Goal: Task Accomplishment & Management: Use online tool/utility

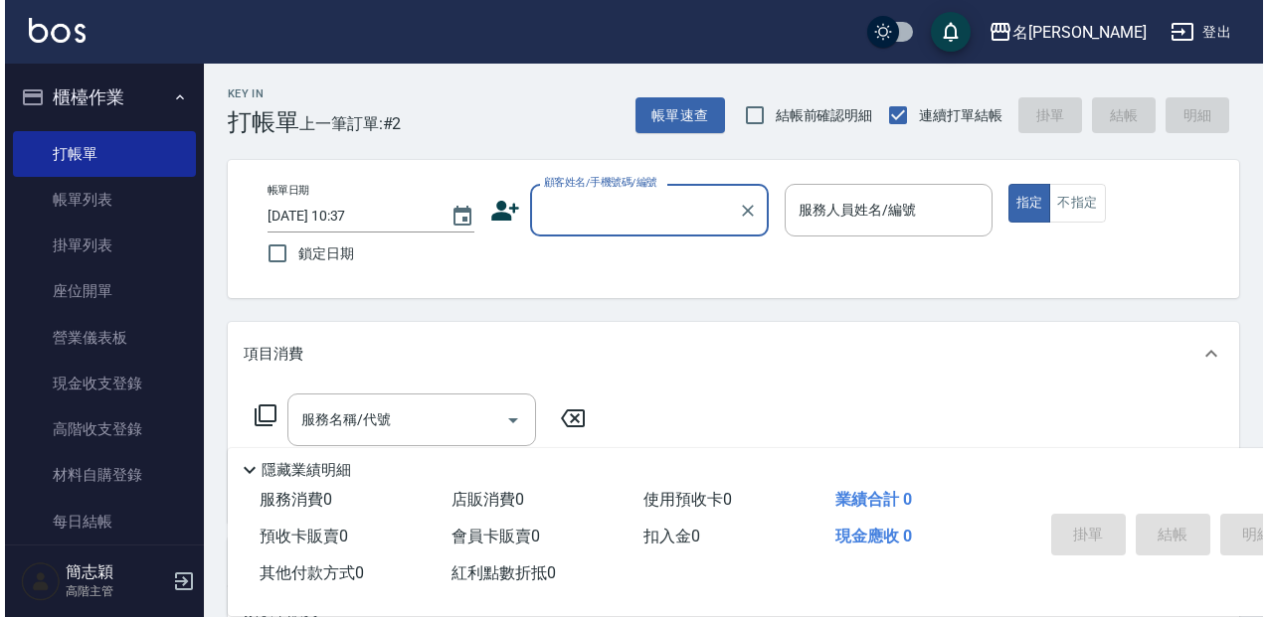
scroll to position [66, 0]
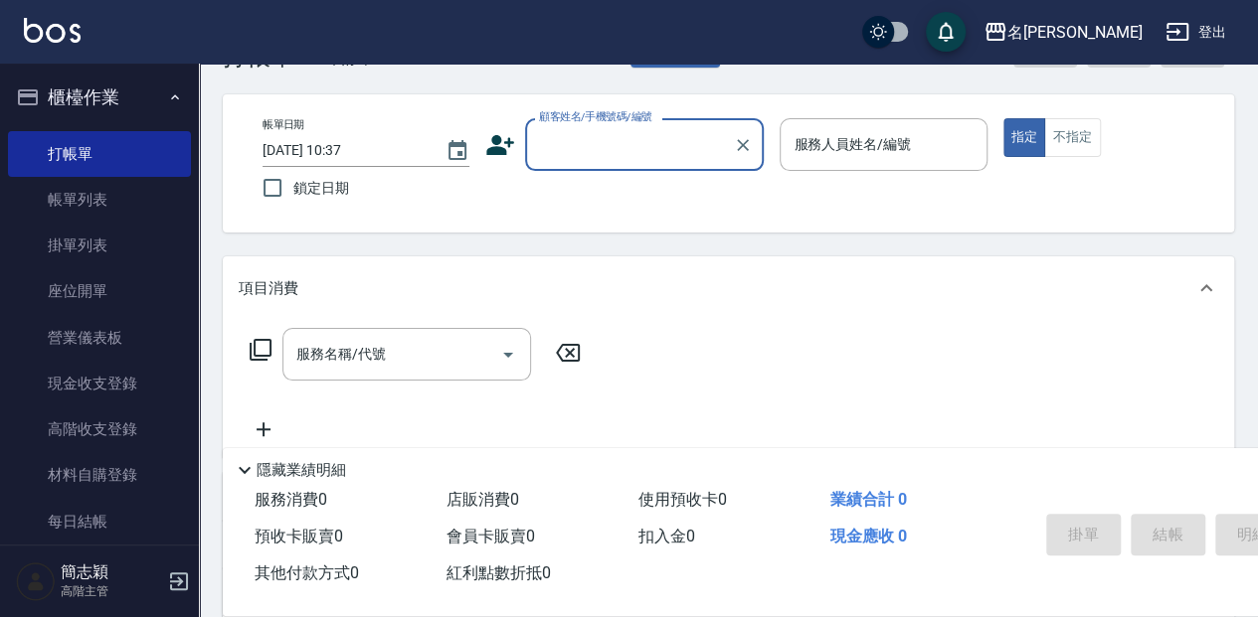
click at [642, 135] on input "顧客姓名/手機號碼/編號" at bounding box center [629, 144] width 191 height 35
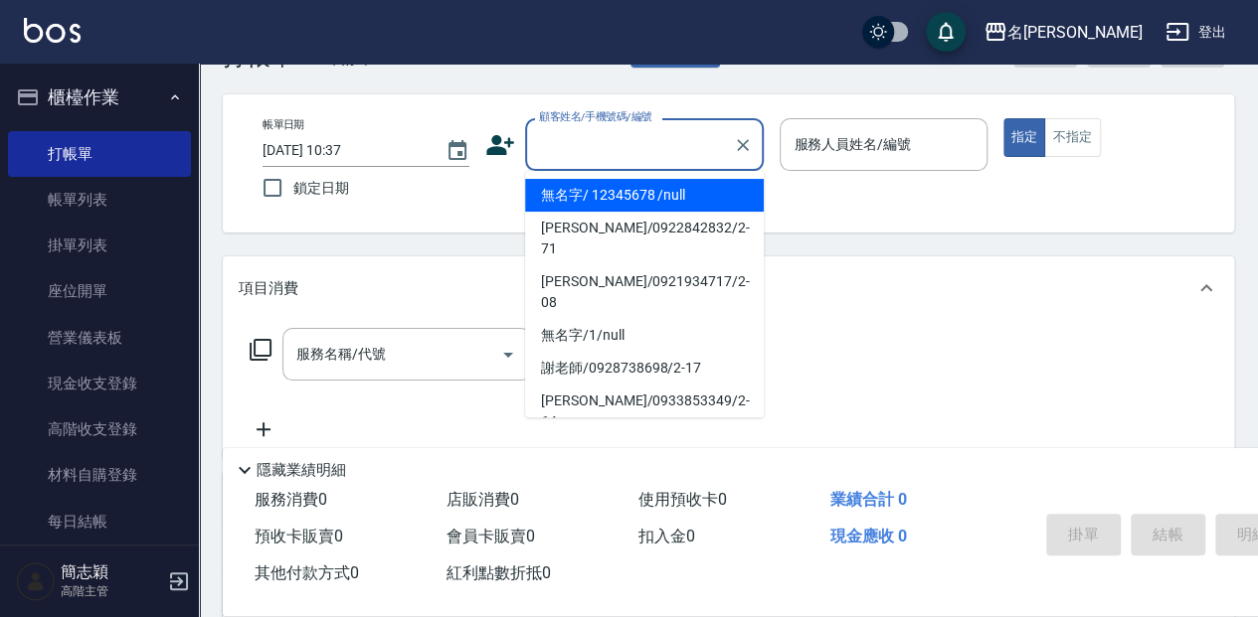
drag, startPoint x: 640, startPoint y: 187, endPoint x: 656, endPoint y: 187, distance: 15.9
click at [643, 187] on li "無名字/ 12345678 /null" at bounding box center [644, 195] width 239 height 33
type input "無名字/ 12345678 /null"
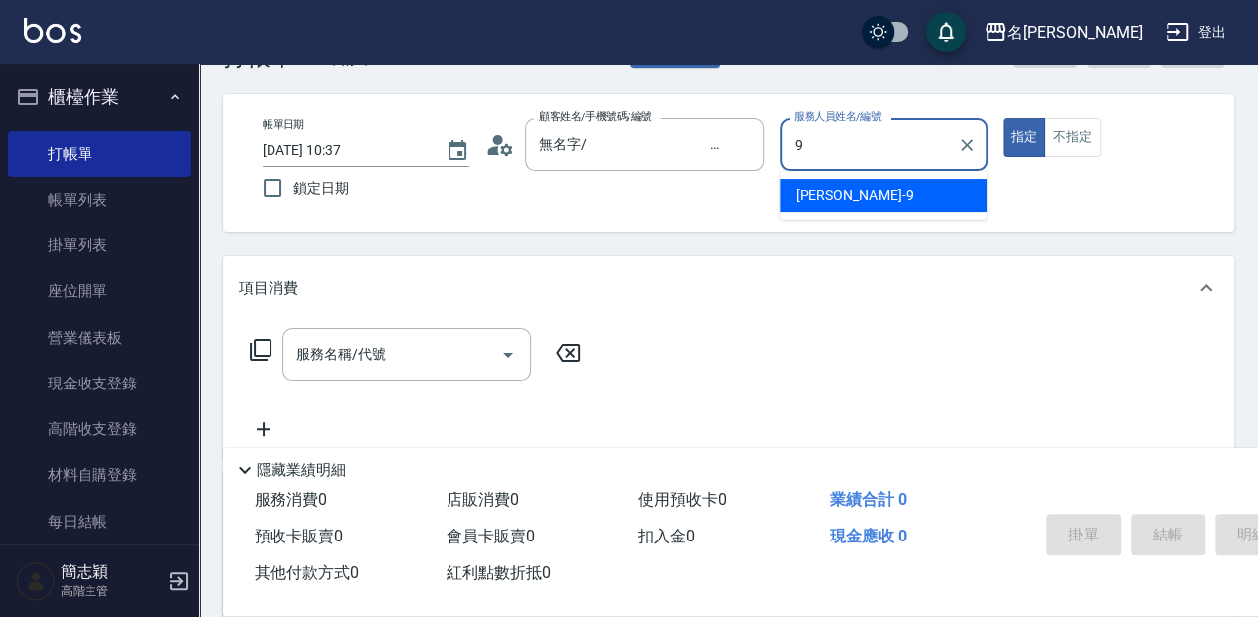
type input "[PERSON_NAME]-9"
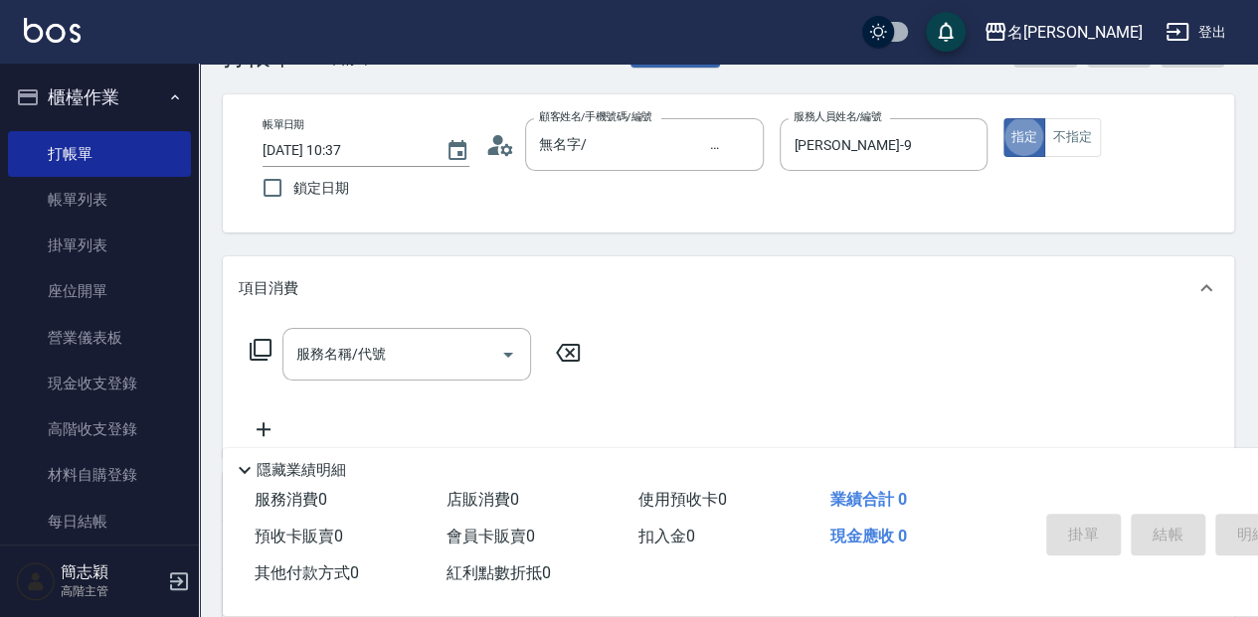
type button "true"
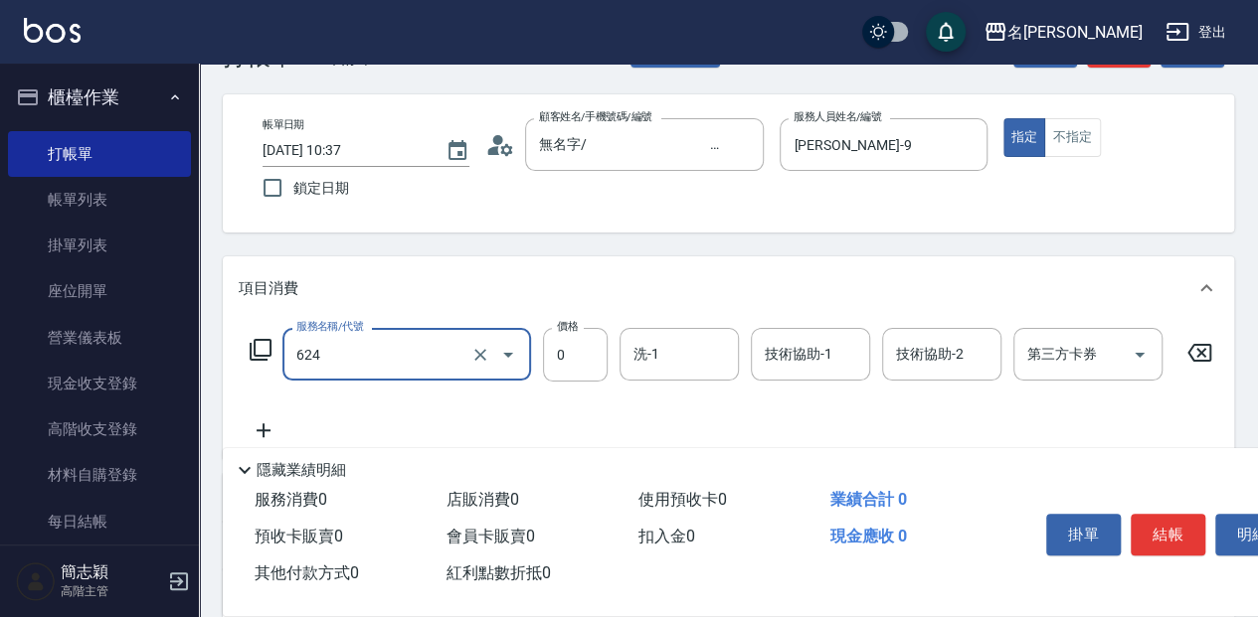
type input "醫學單次0(624)"
click at [255, 351] on icon at bounding box center [261, 350] width 24 height 24
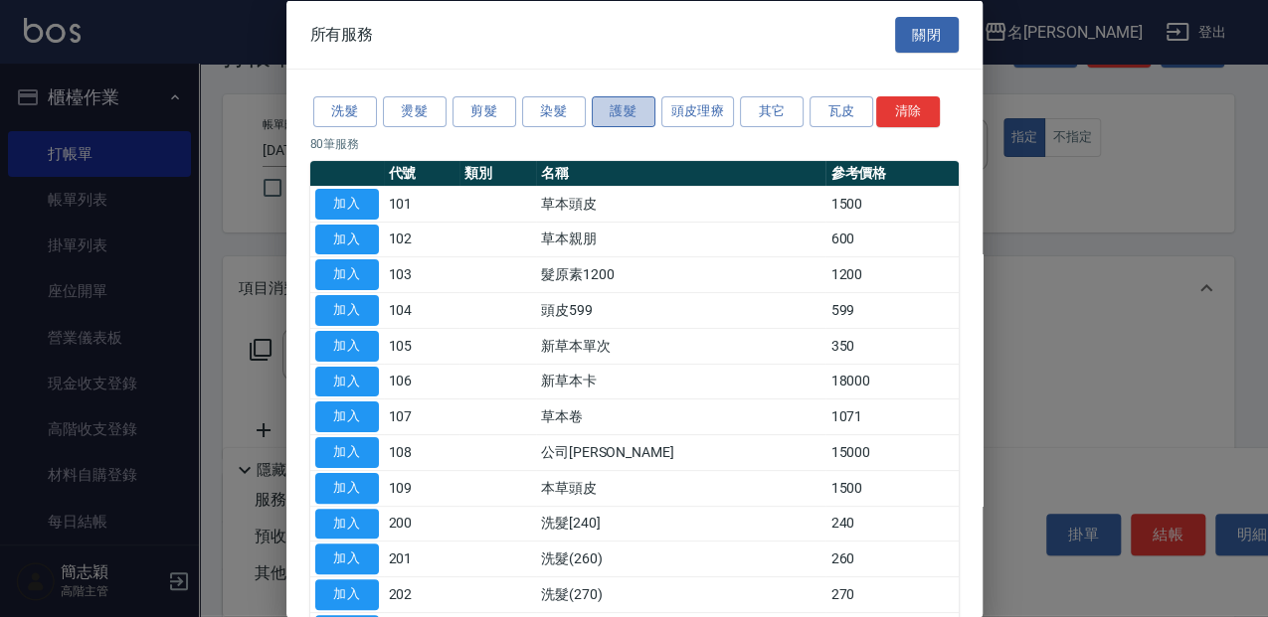
click at [636, 114] on button "護髮" at bounding box center [624, 111] width 64 height 31
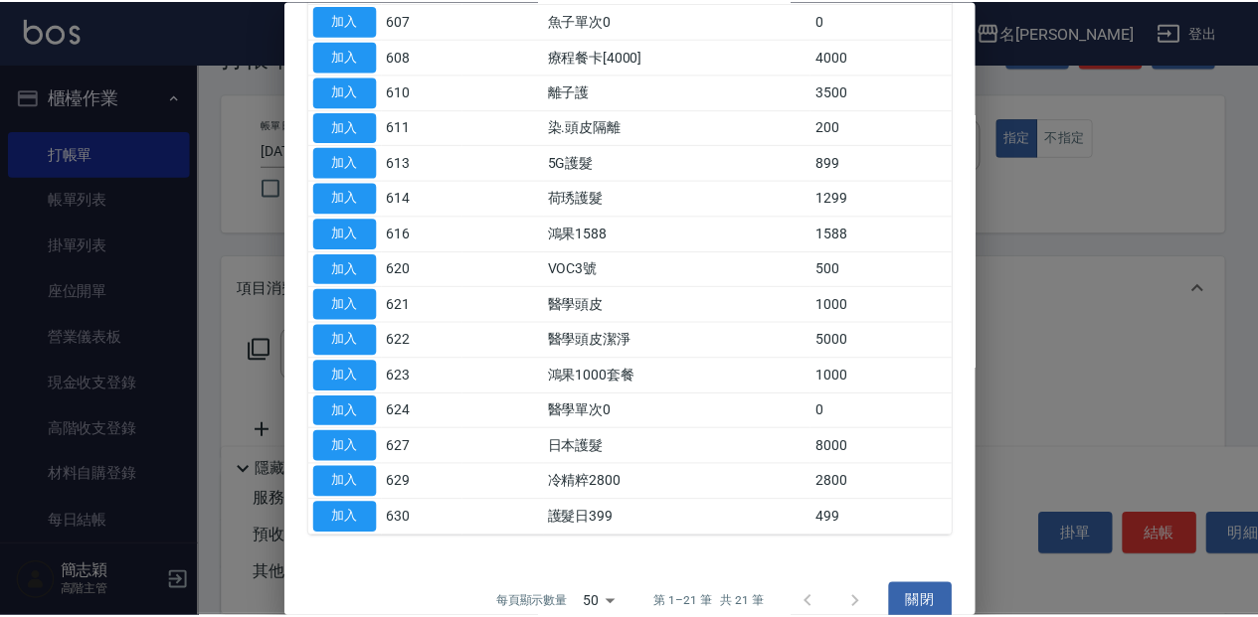
scroll to position [398, 0]
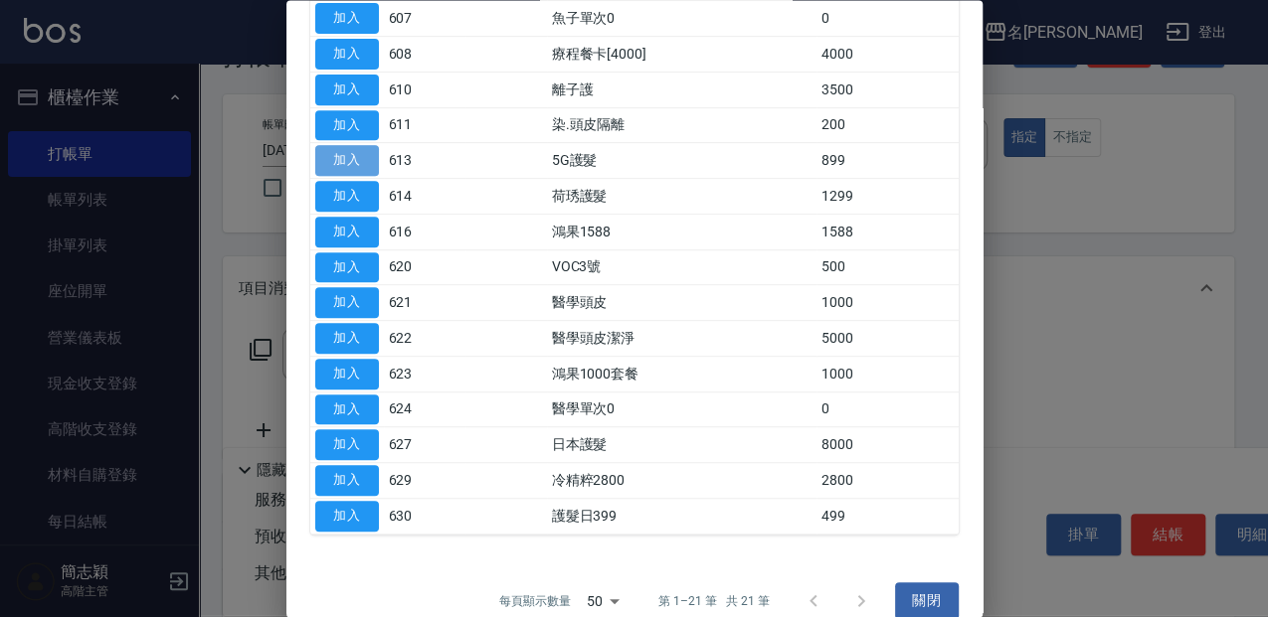
click at [357, 146] on button "加入" at bounding box center [347, 161] width 64 height 31
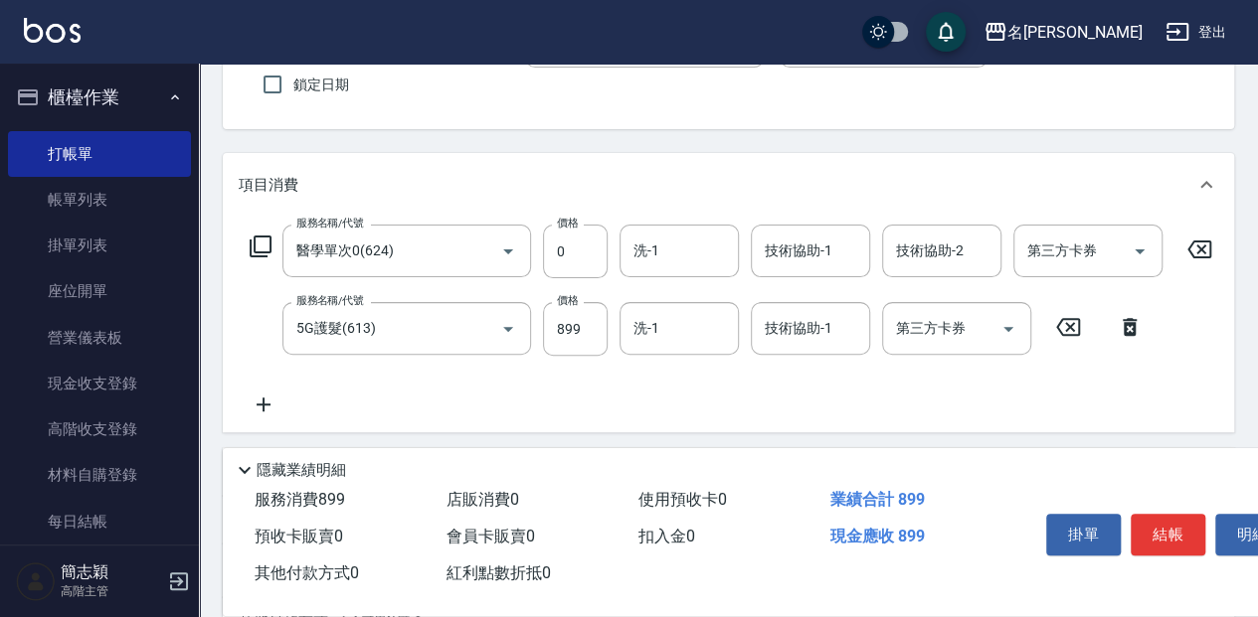
scroll to position [199, 0]
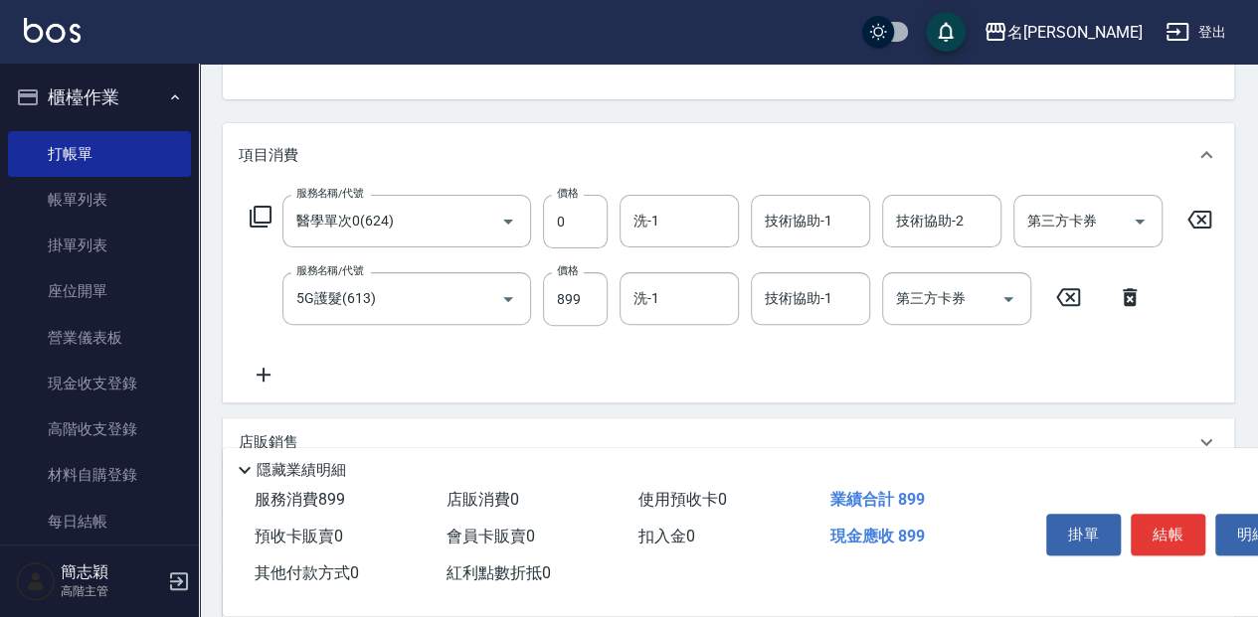
click at [1207, 218] on icon at bounding box center [1199, 220] width 50 height 24
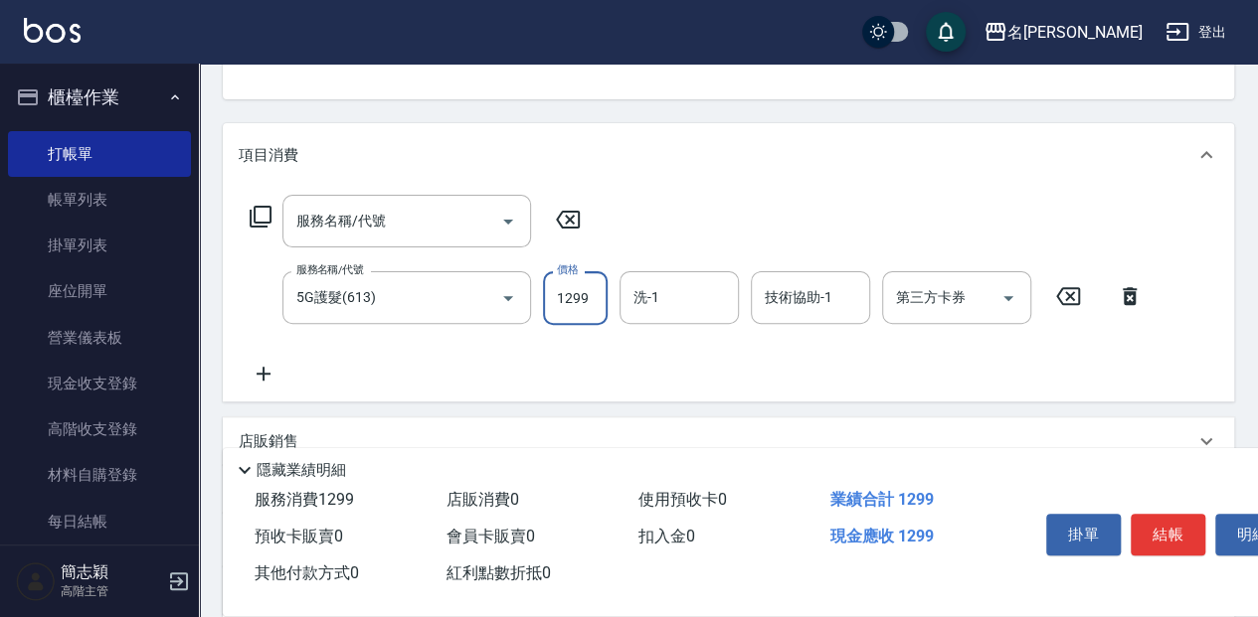
type input "1299"
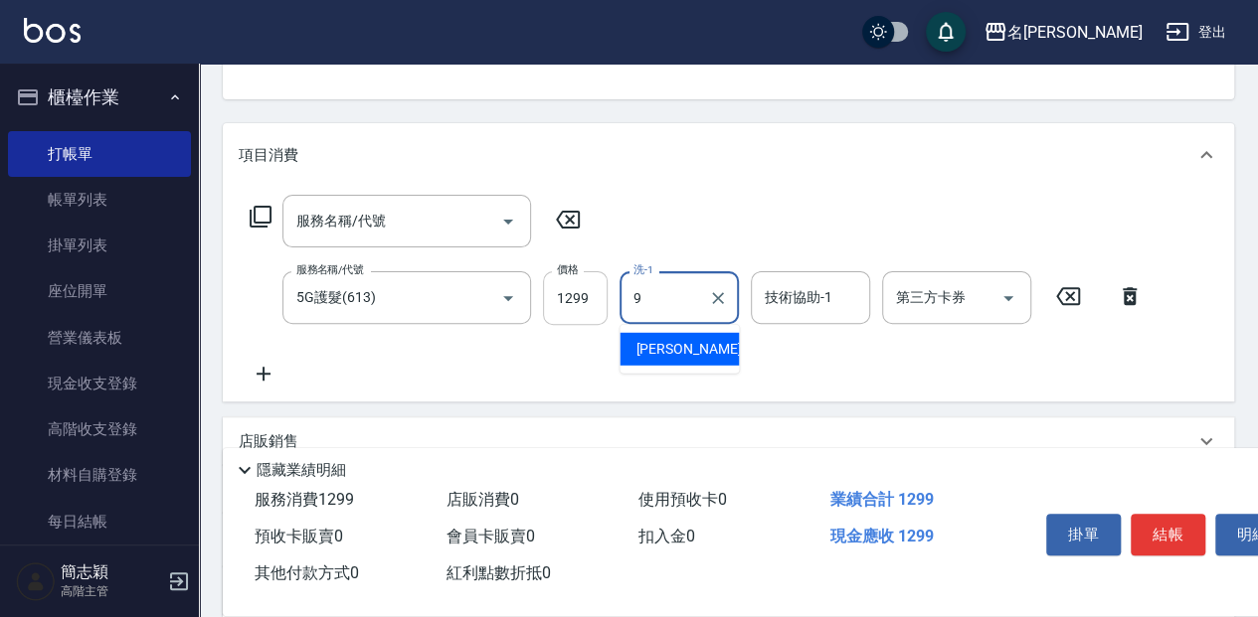
type input "[PERSON_NAME]-9"
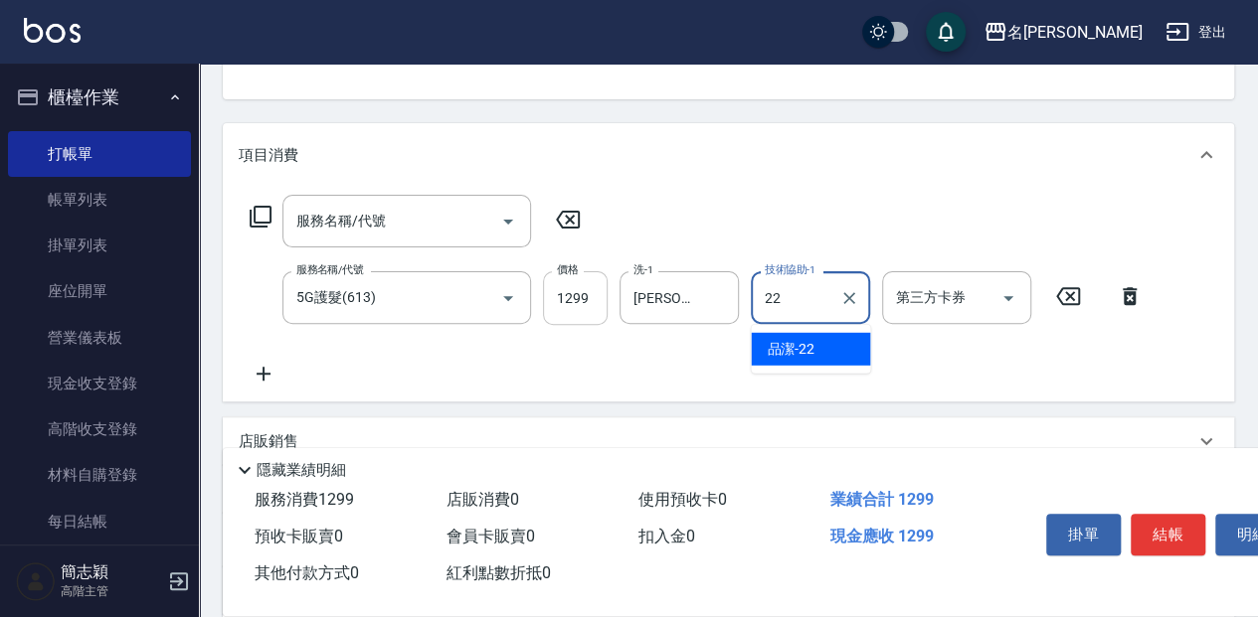
type input "品潔-22"
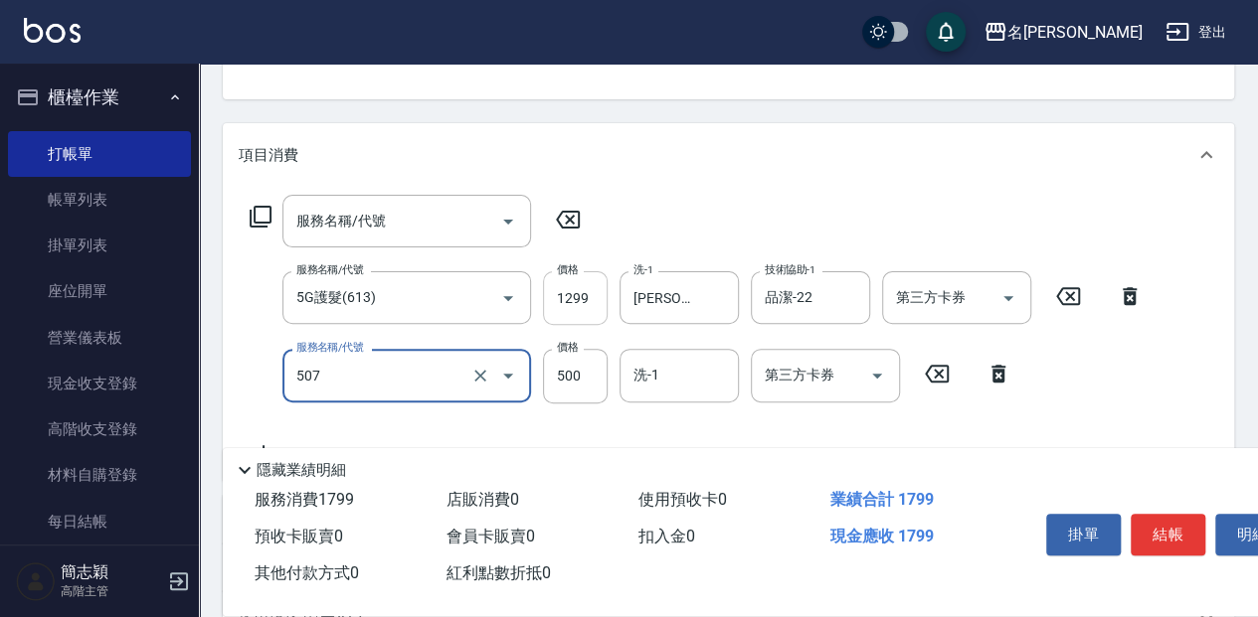
type input "補染(507)"
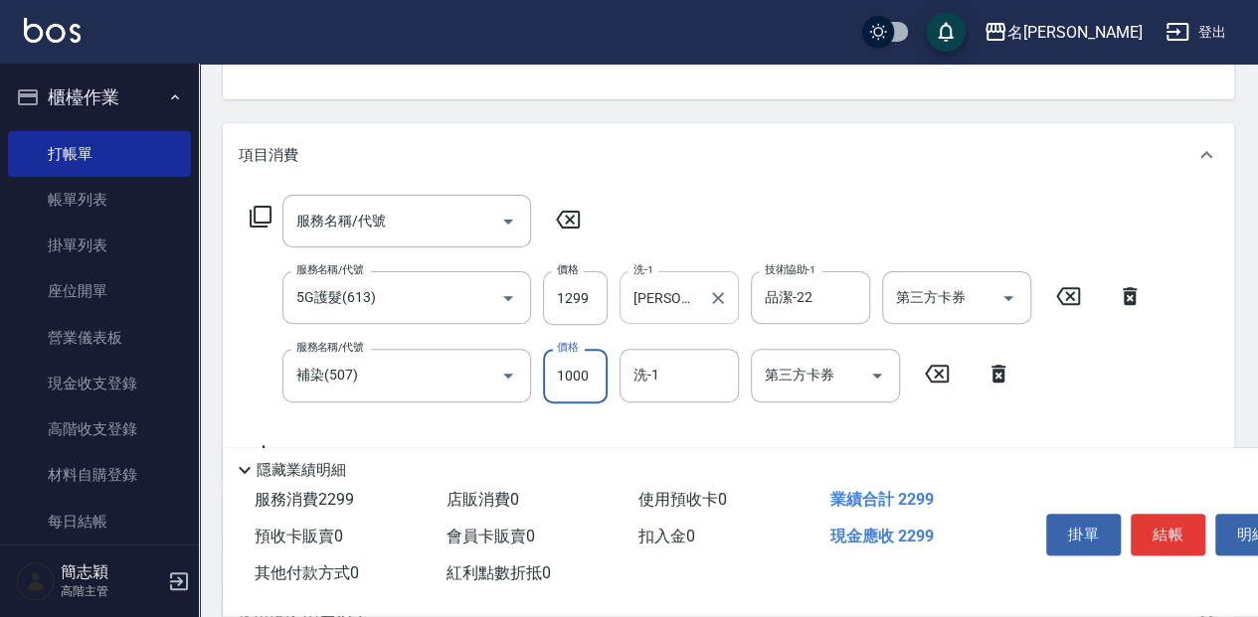
type input "1000"
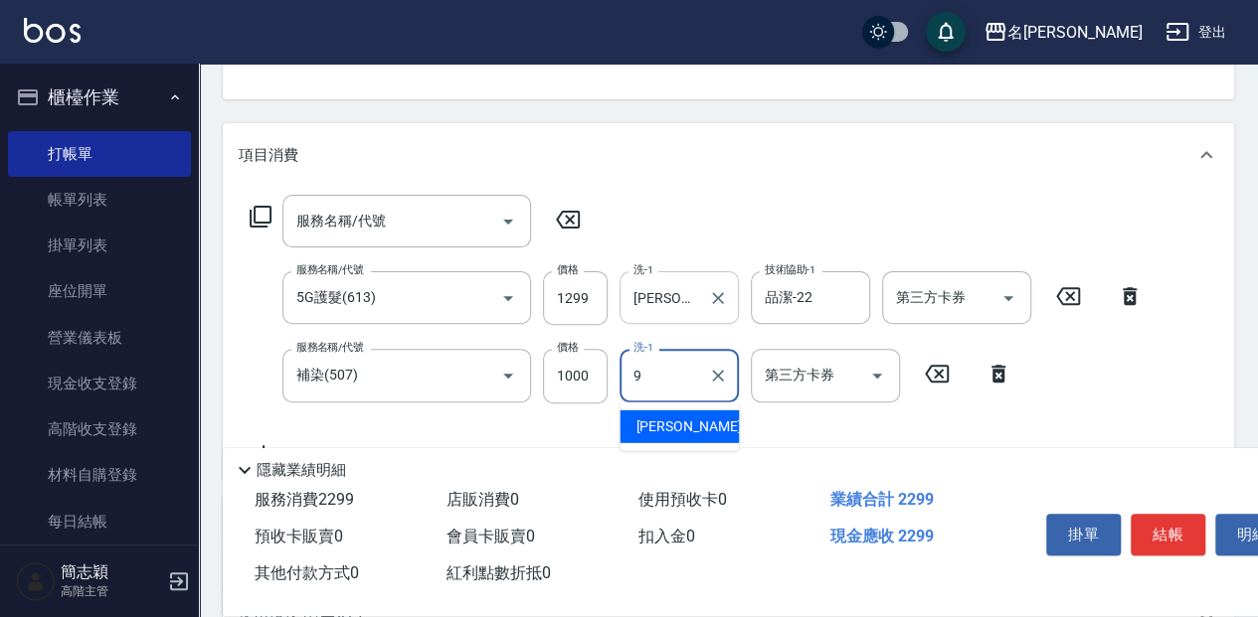
type input "[PERSON_NAME]-9"
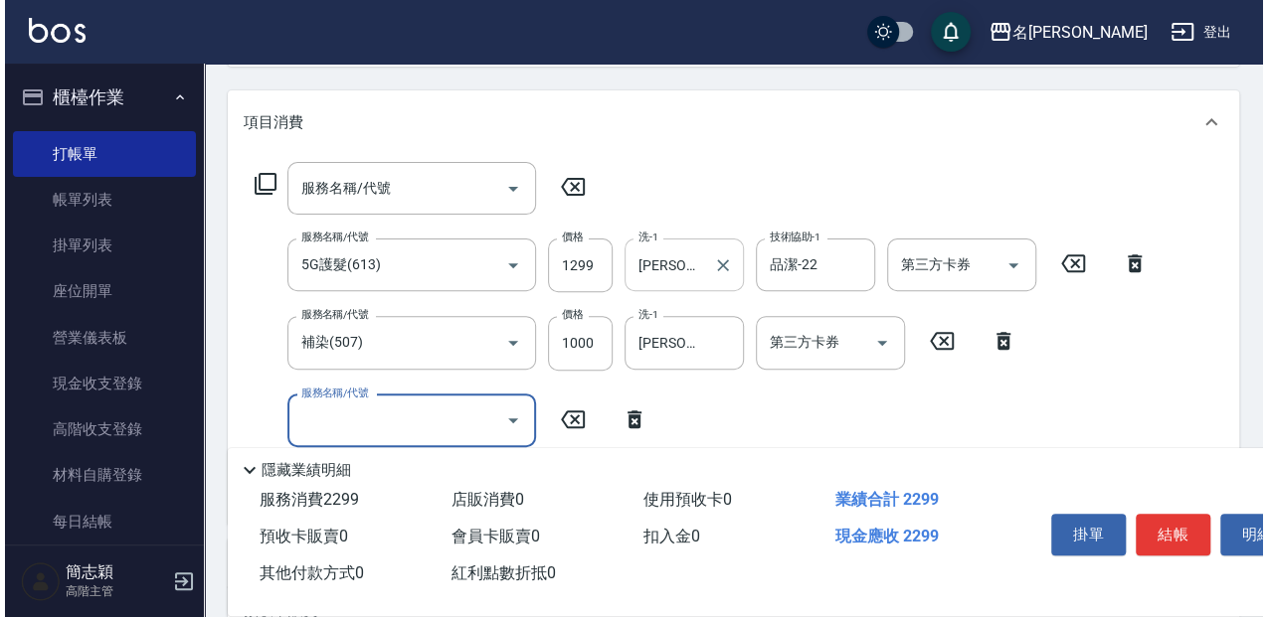
scroll to position [264, 0]
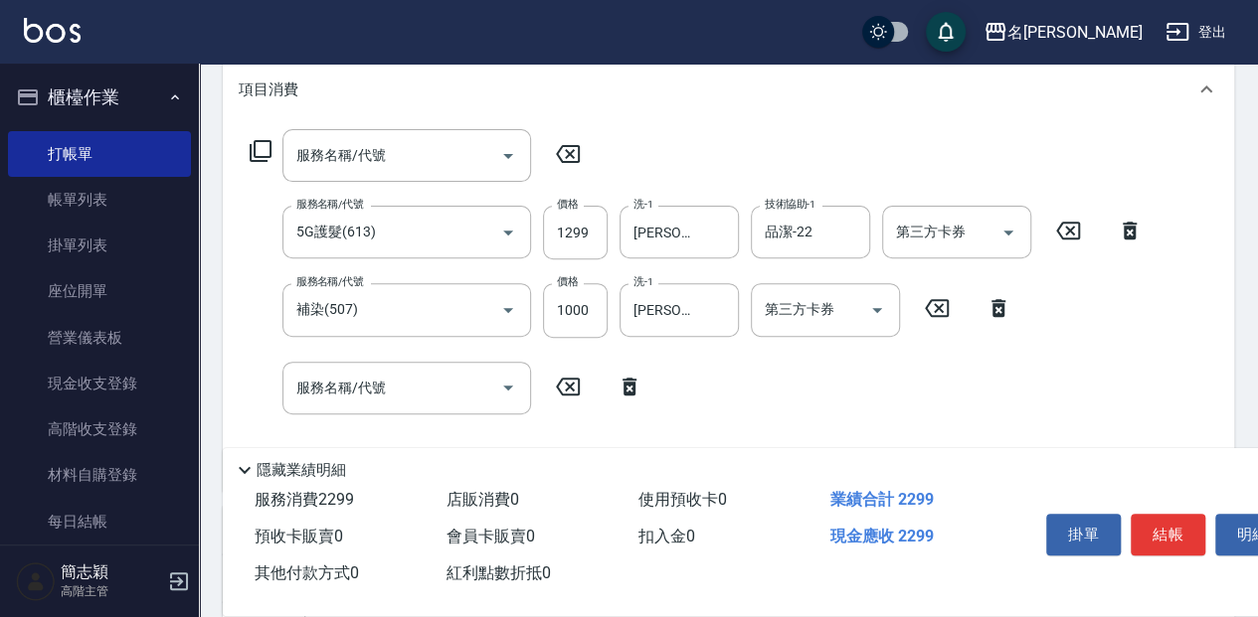
click at [263, 153] on icon at bounding box center [261, 151] width 24 height 24
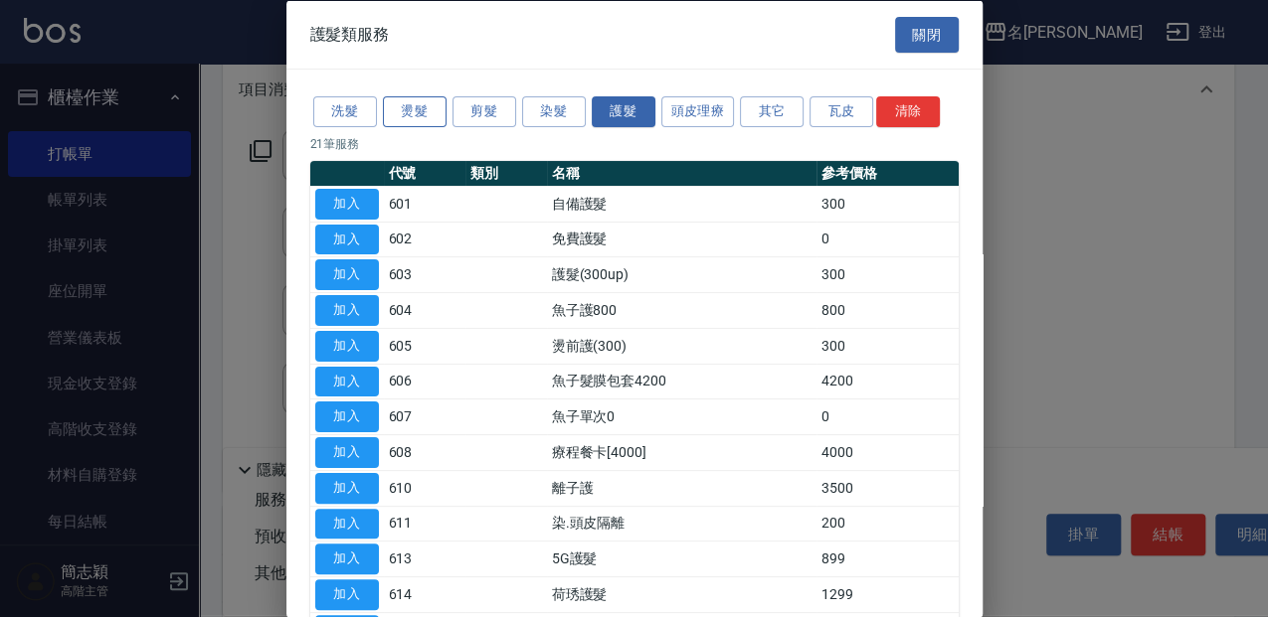
click at [425, 105] on button "燙髮" at bounding box center [415, 111] width 64 height 31
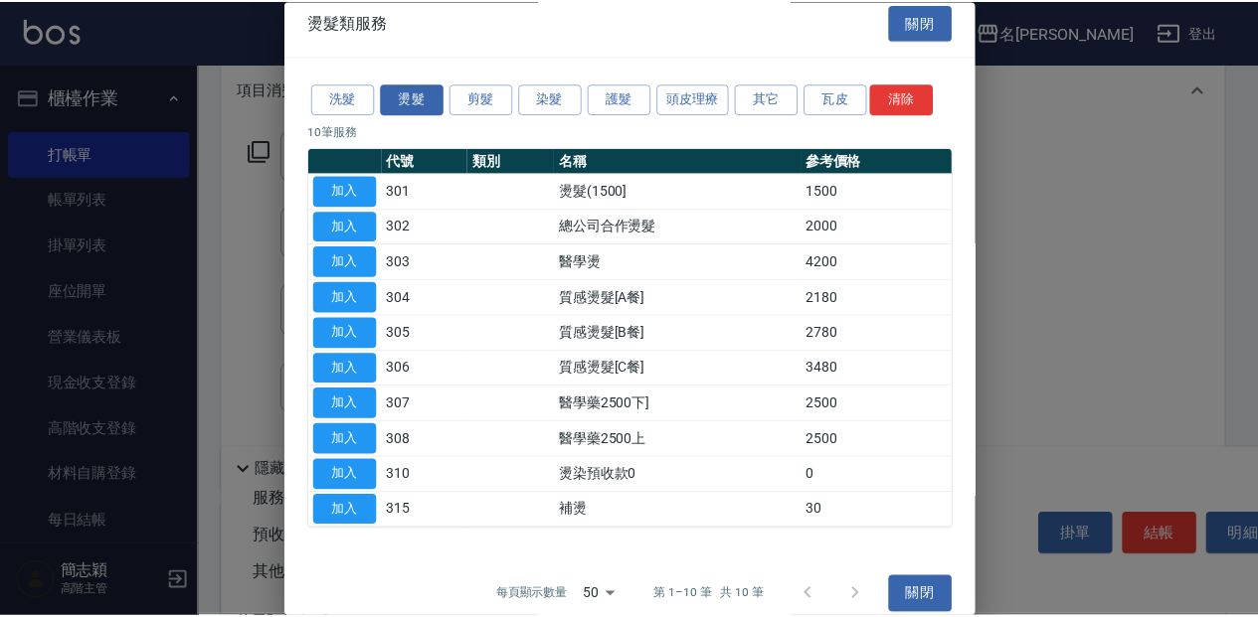
scroll to position [29, 0]
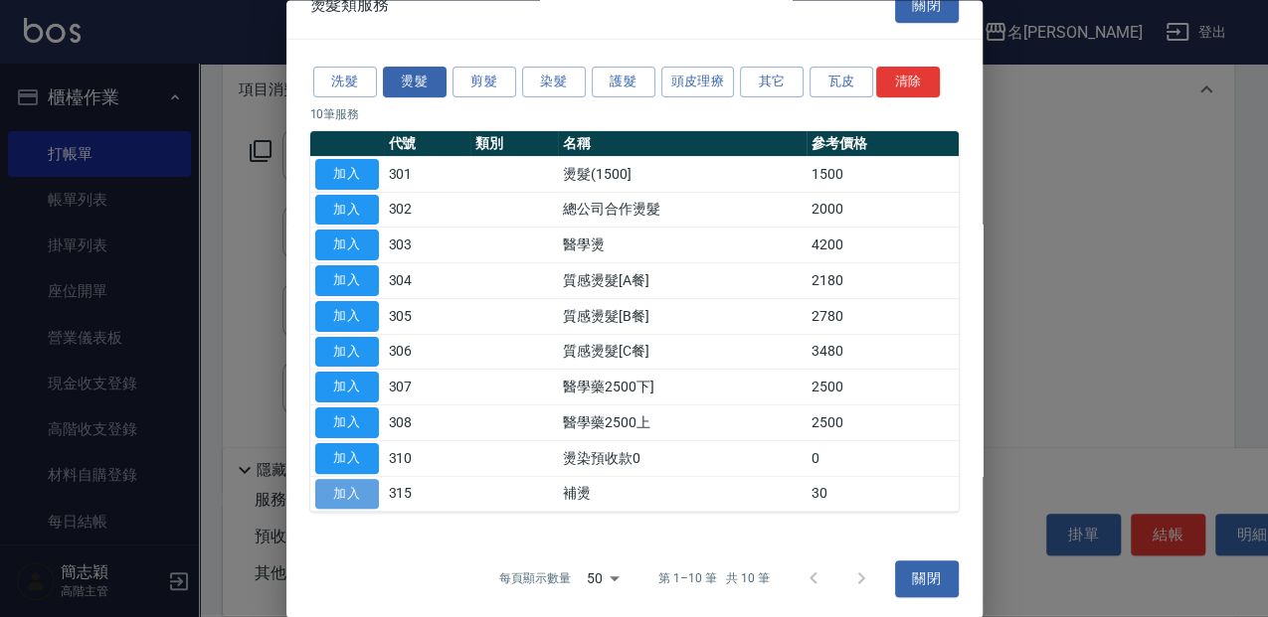
click at [363, 495] on button "加入" at bounding box center [347, 494] width 64 height 31
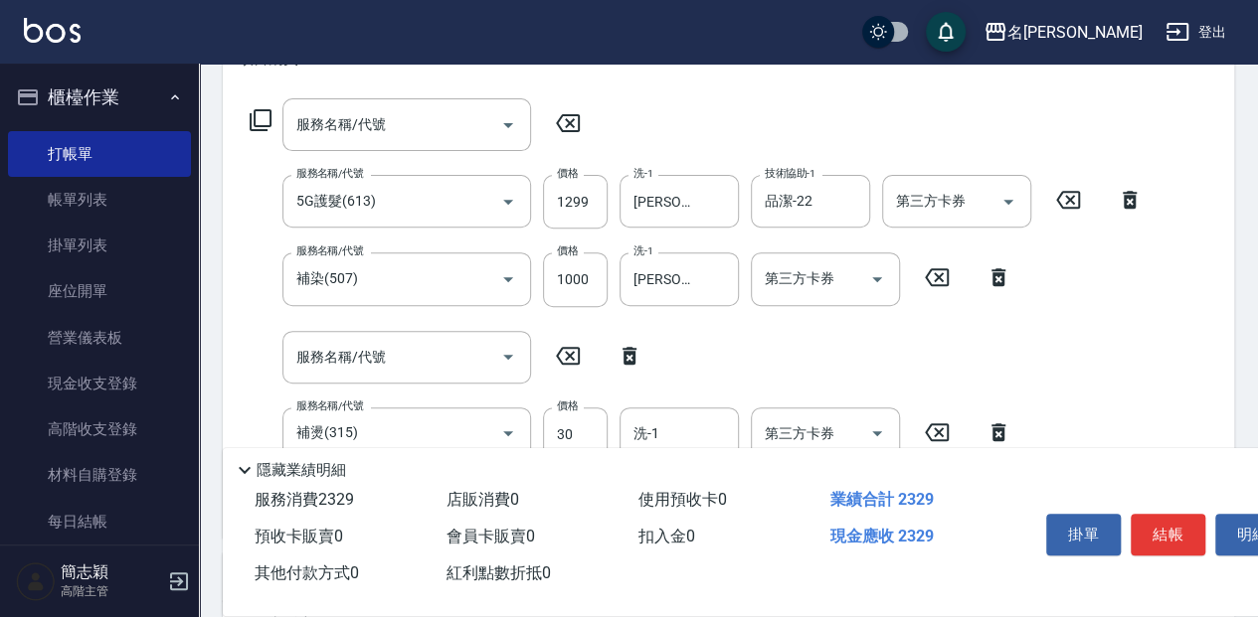
scroll to position [331, 0]
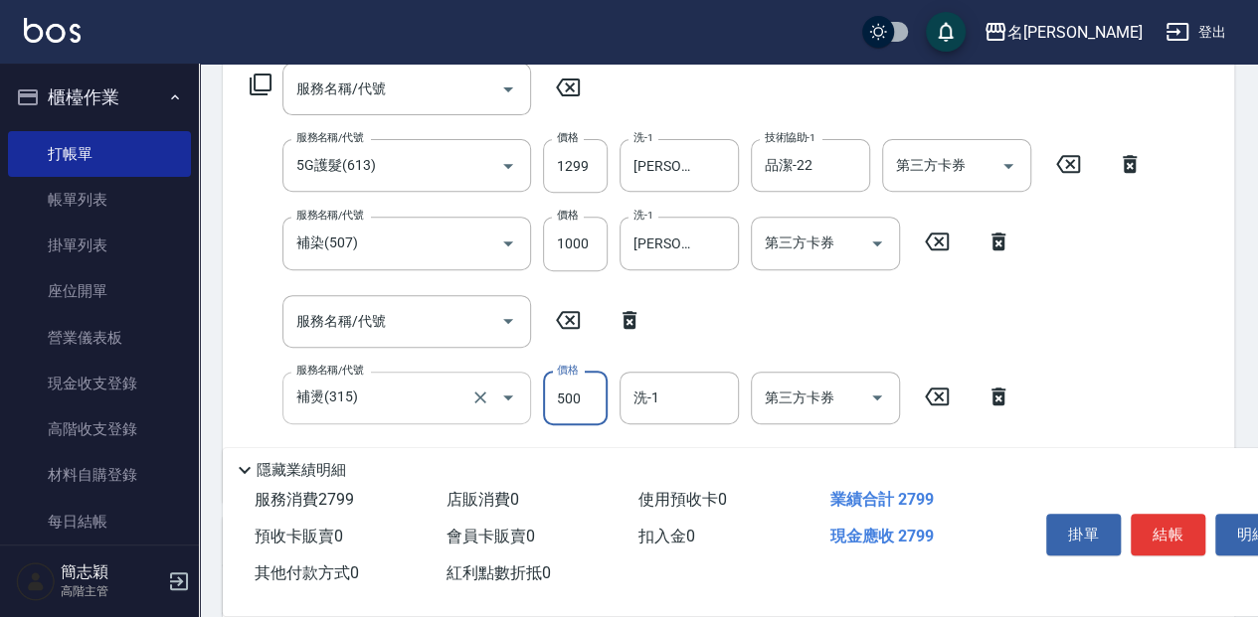
type input "500"
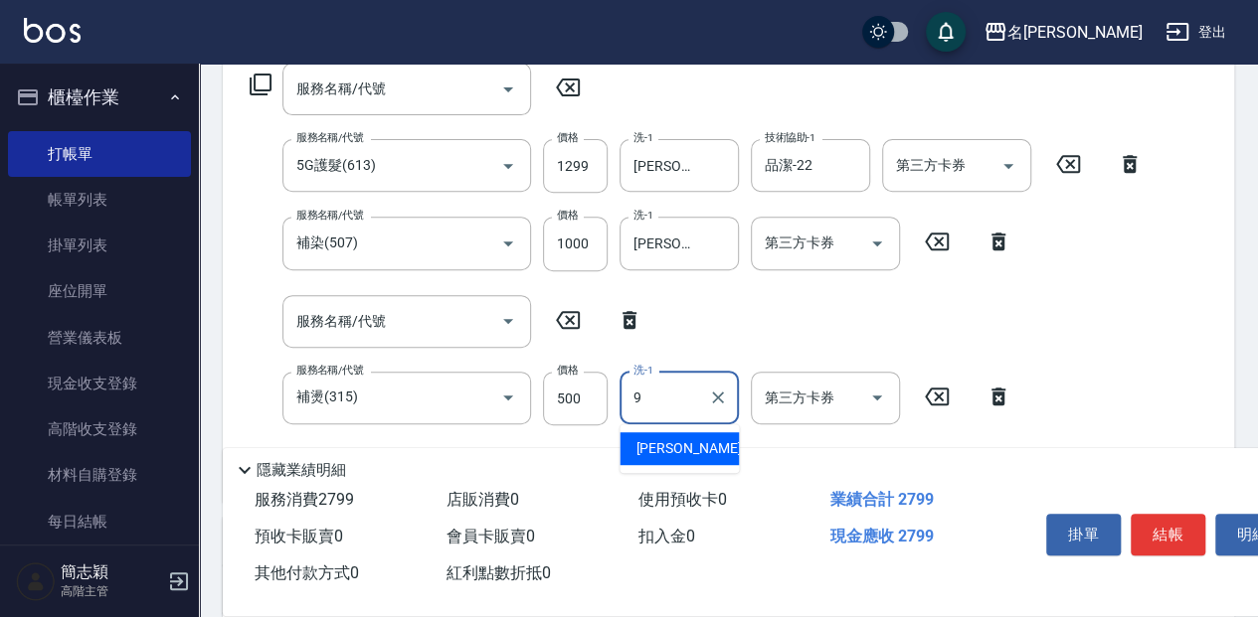
click at [655, 441] on span "[PERSON_NAME] -9" at bounding box center [693, 448] width 117 height 21
type input "[PERSON_NAME]-9"
click at [414, 331] on input "服務名稱/代號" at bounding box center [391, 321] width 201 height 35
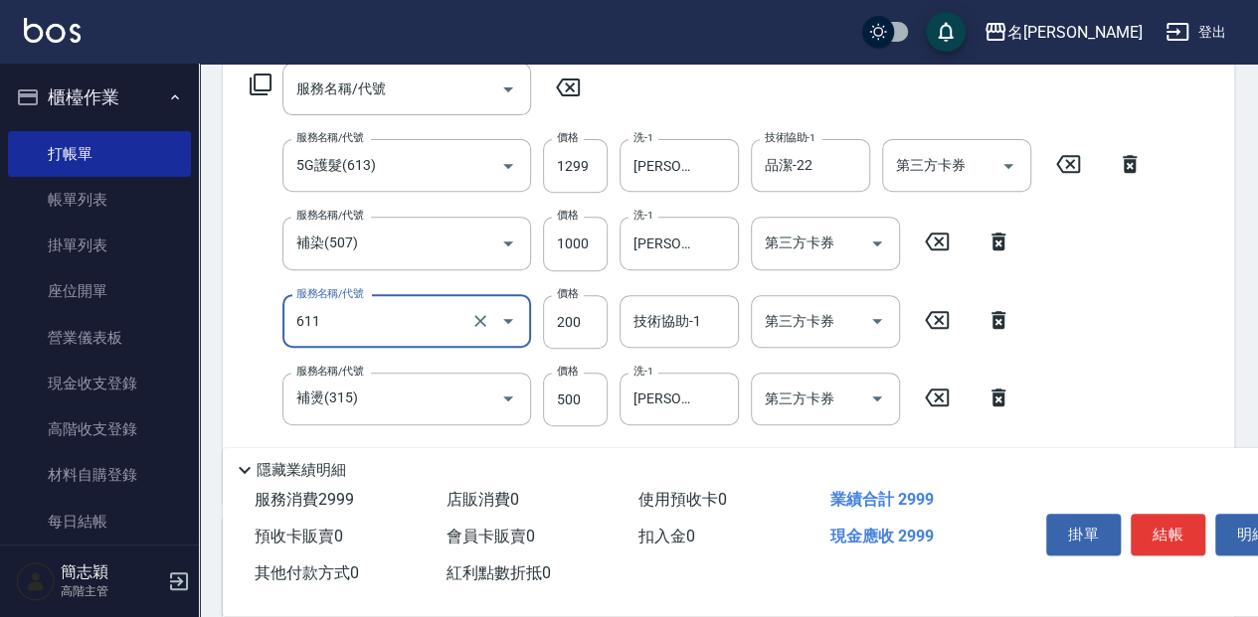
type input "染.頭皮隔離(611)"
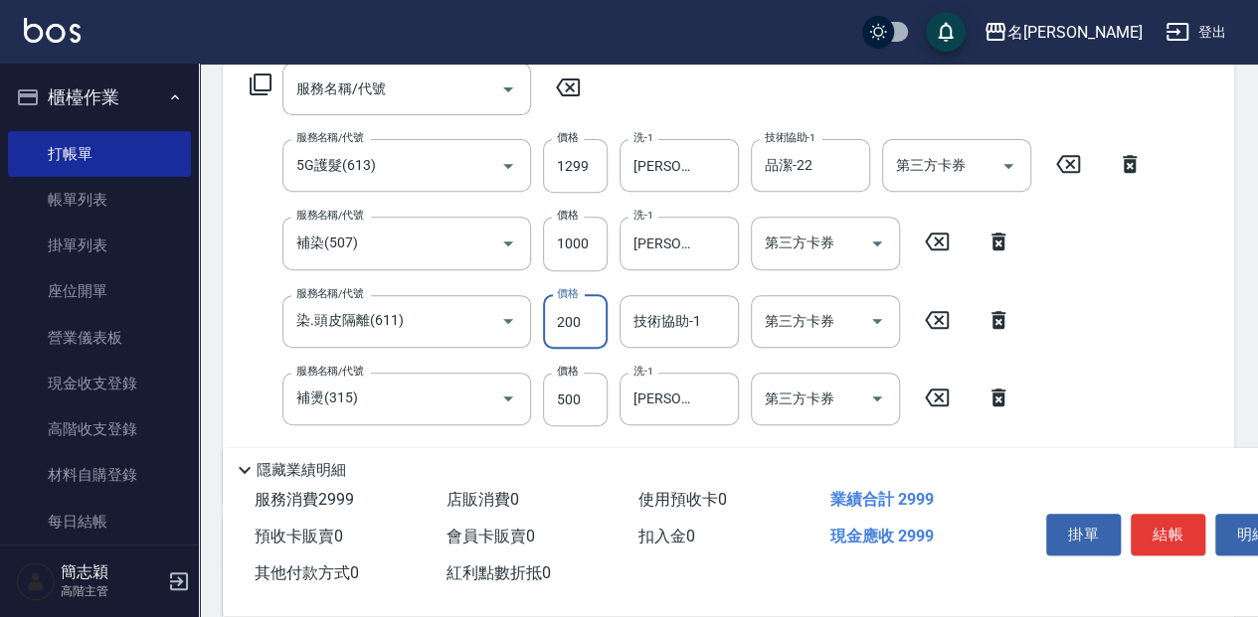
click at [597, 338] on input "200" at bounding box center [575, 322] width 65 height 54
type input "300"
click at [682, 310] on div "技術協助-1 技術協助-1" at bounding box center [678, 321] width 119 height 53
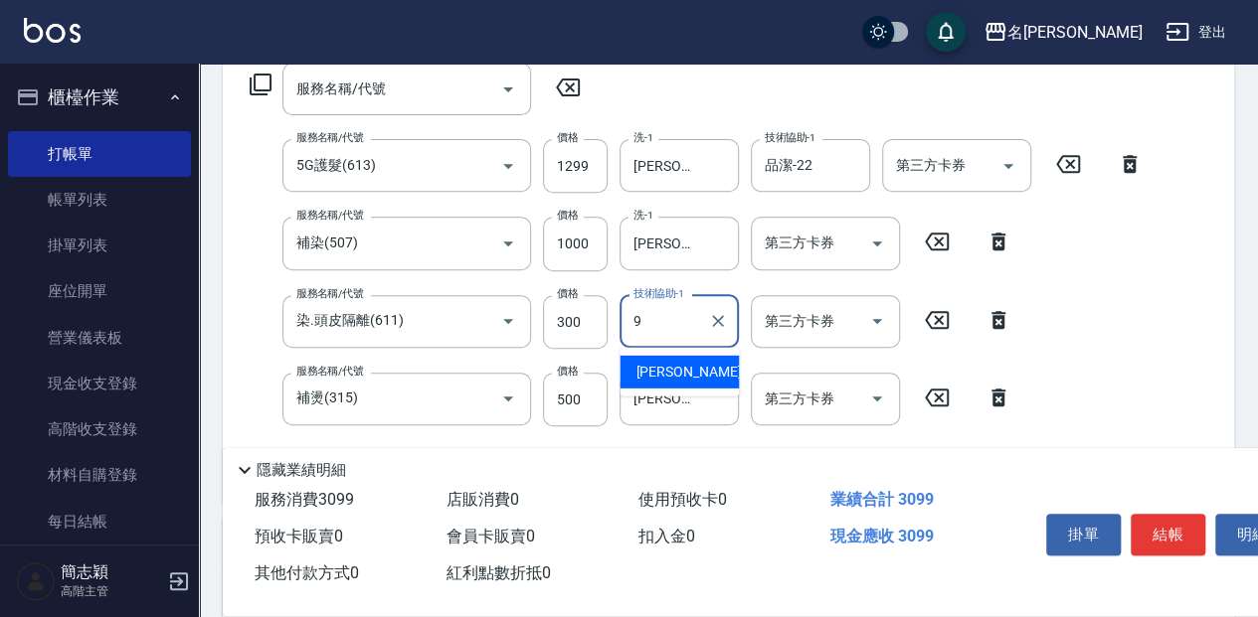
type input "[PERSON_NAME]-9"
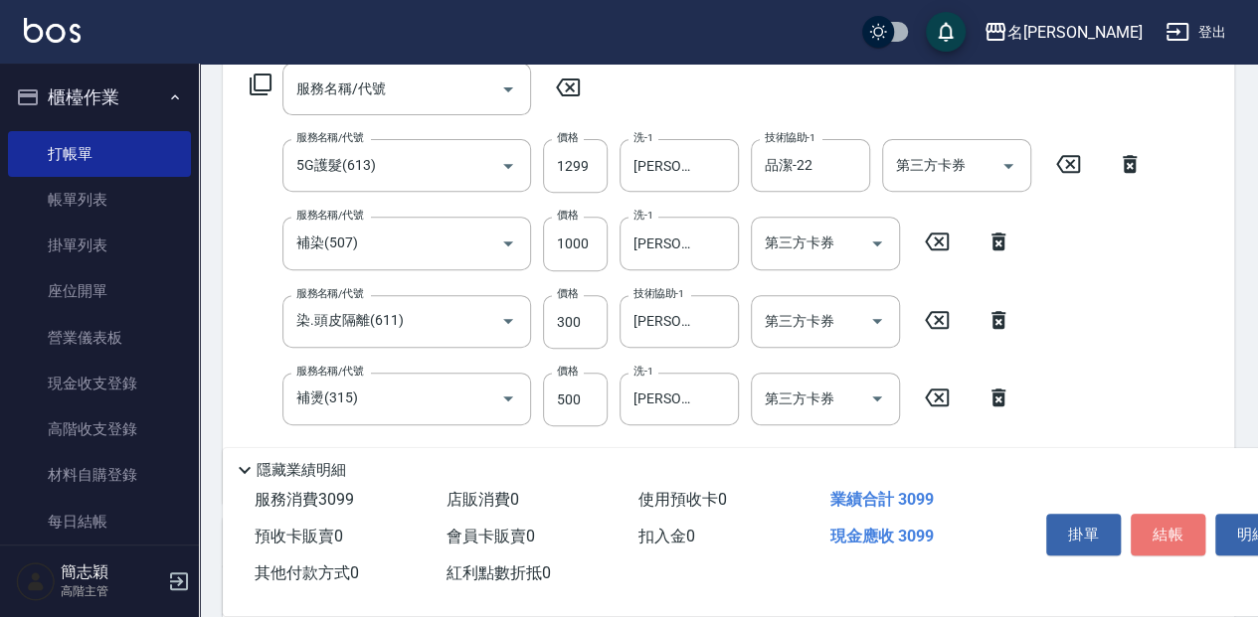
click at [1160, 520] on button "結帳" at bounding box center [1167, 535] width 75 height 42
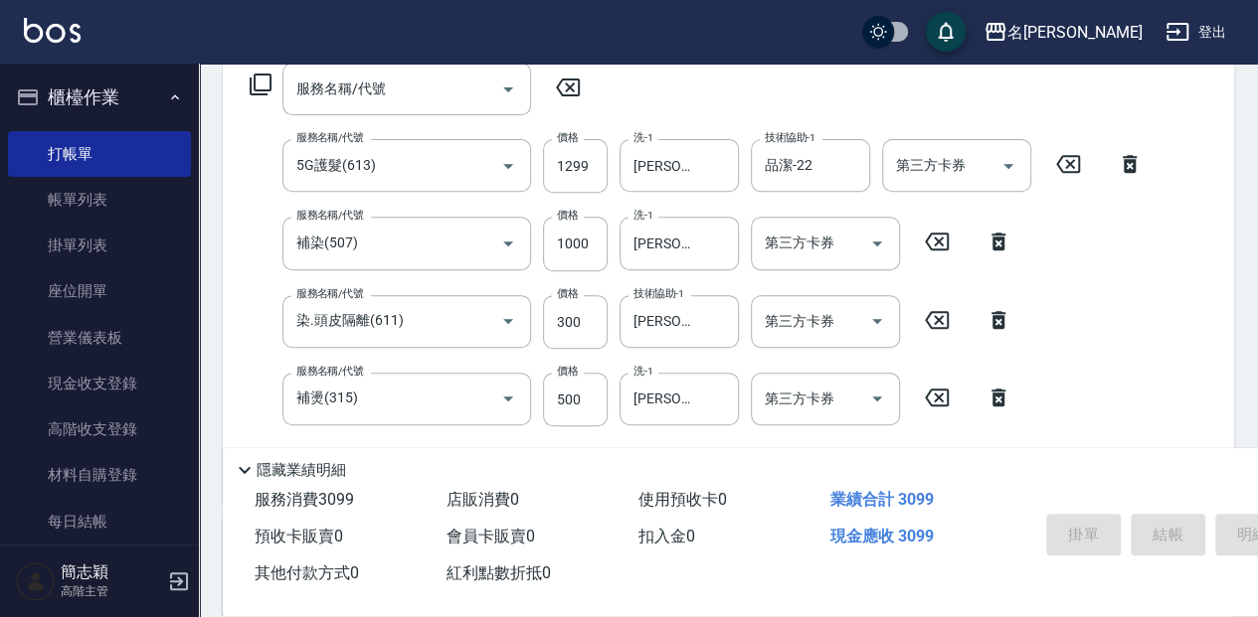
type input "[DATE] 12:08"
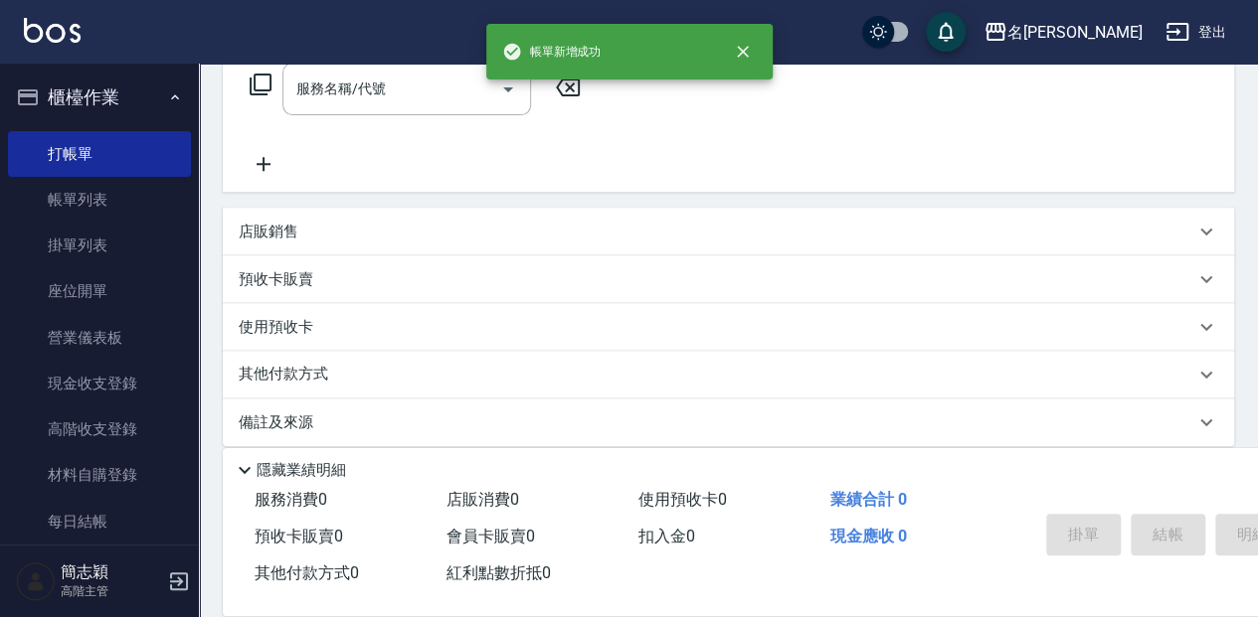
scroll to position [0, 0]
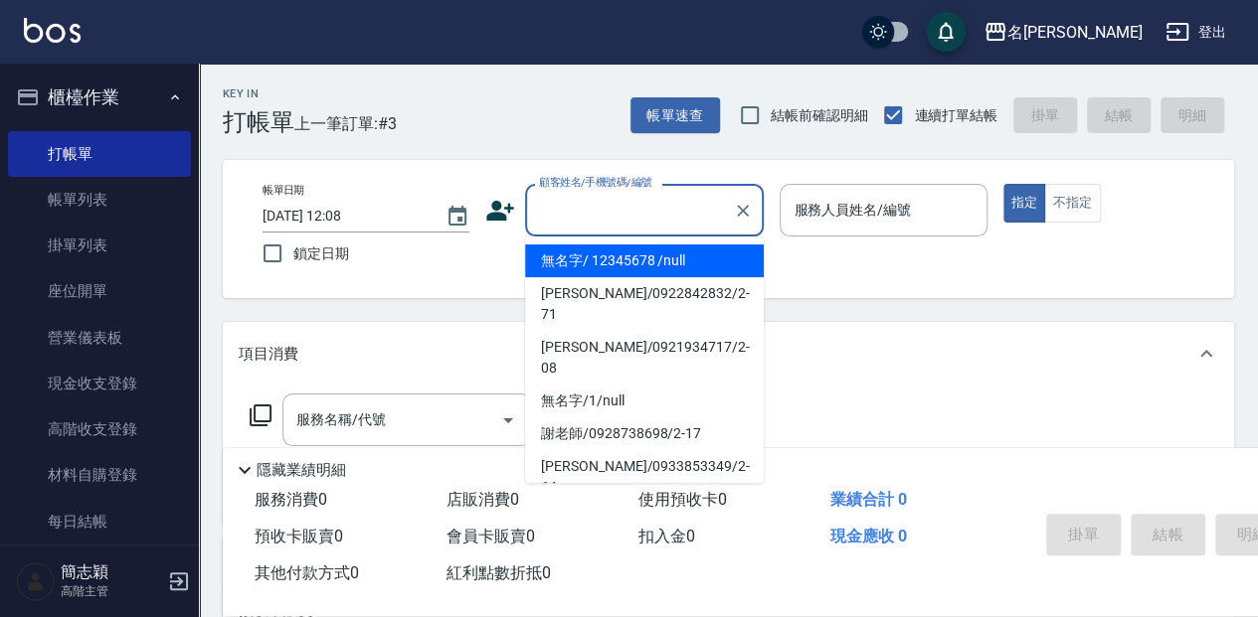
click at [583, 219] on input "顧客姓名/手機號碼/編號" at bounding box center [629, 210] width 191 height 35
click at [582, 255] on li "無名字/ 12345678 /null" at bounding box center [644, 261] width 239 height 33
type input "無名字/ 12345678 /null"
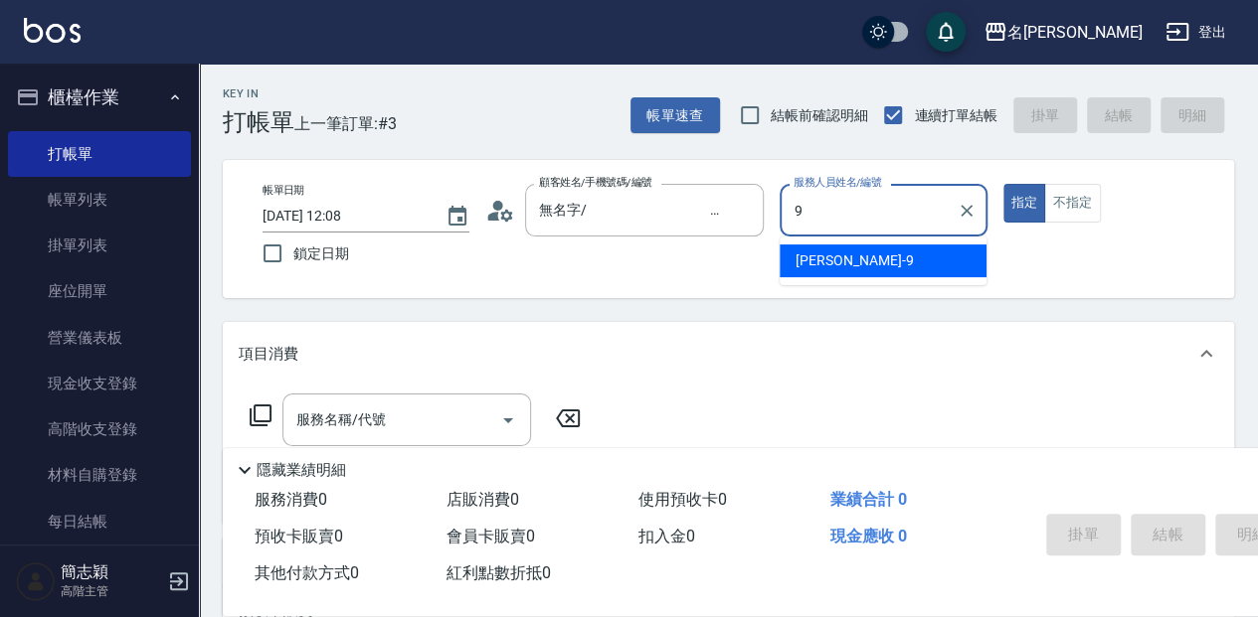
type input "[PERSON_NAME]-9"
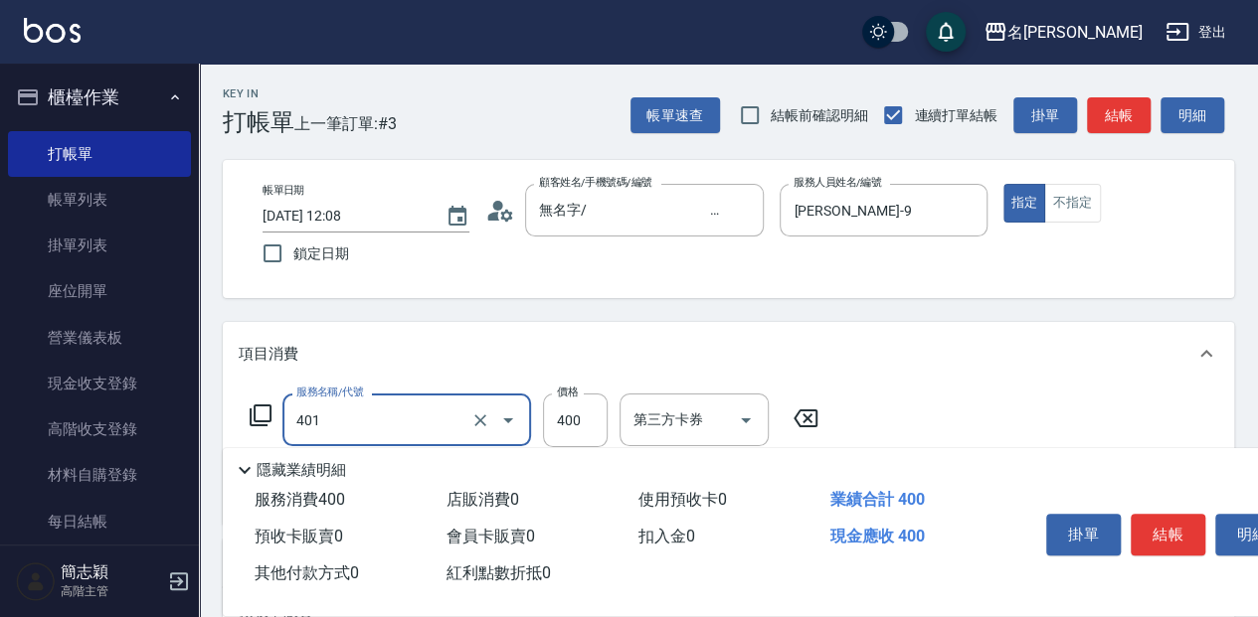
type input "剪髮(400)(401)"
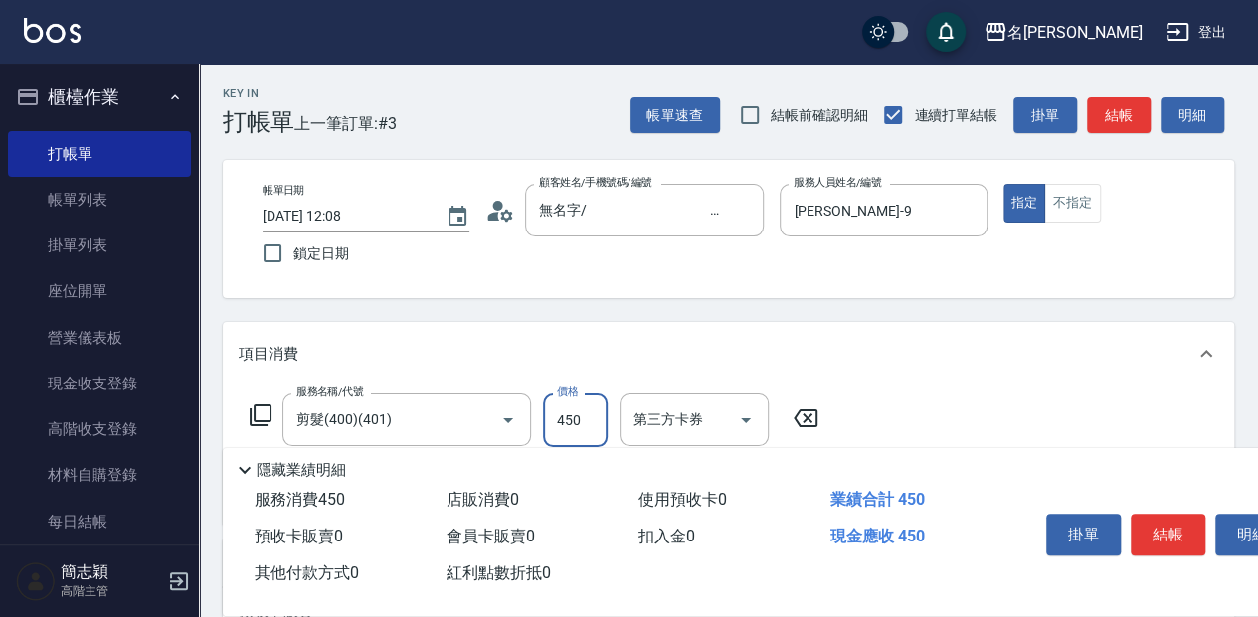
type input "450"
drag, startPoint x: 1191, startPoint y: 529, endPoint x: 1243, endPoint y: 349, distance: 187.2
click at [1192, 527] on button "結帳" at bounding box center [1167, 535] width 75 height 42
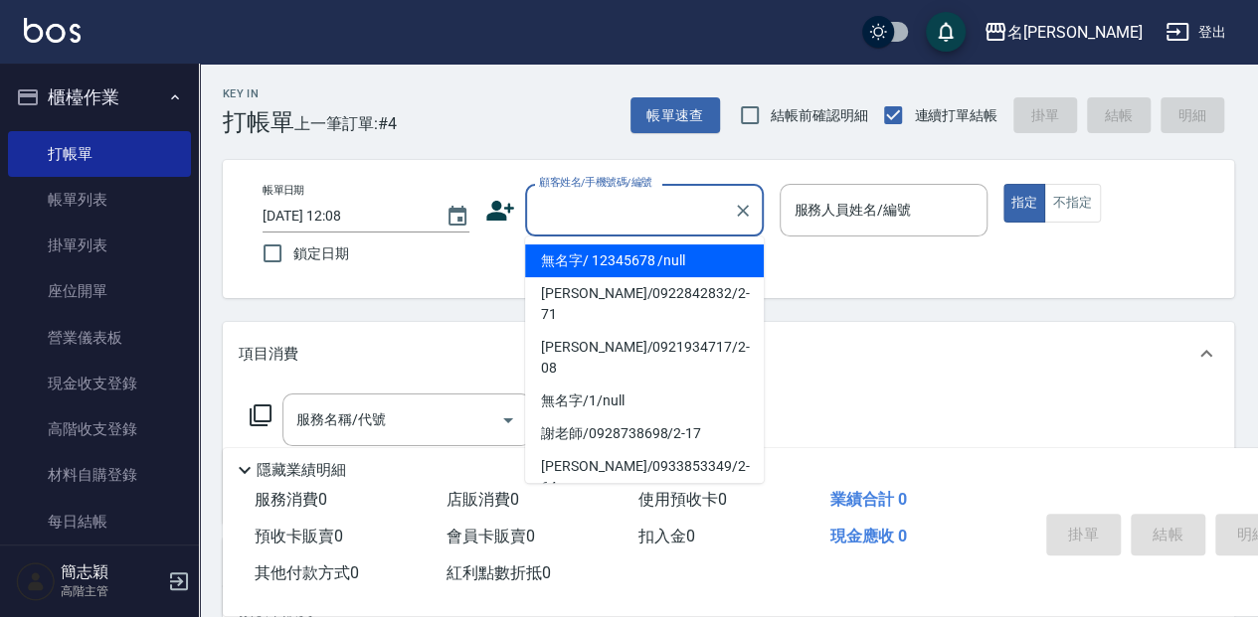
click at [590, 195] on input "顧客姓名/手機號碼/編號" at bounding box center [629, 210] width 191 height 35
drag, startPoint x: 583, startPoint y: 255, endPoint x: 1013, endPoint y: 201, distance: 433.8
click at [585, 255] on li "無名字/ 12345678 /null" at bounding box center [644, 261] width 239 height 33
type input "無名字/ 12345678 /null"
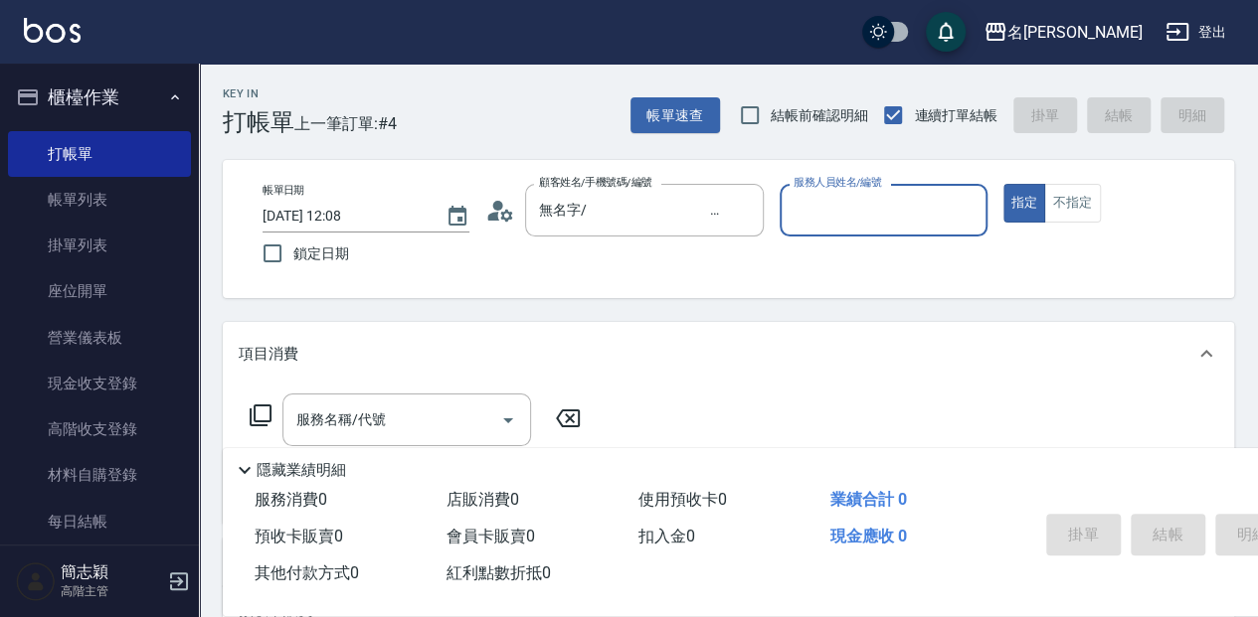
click at [924, 212] on input "服務人員姓名/編號" at bounding box center [882, 210] width 189 height 35
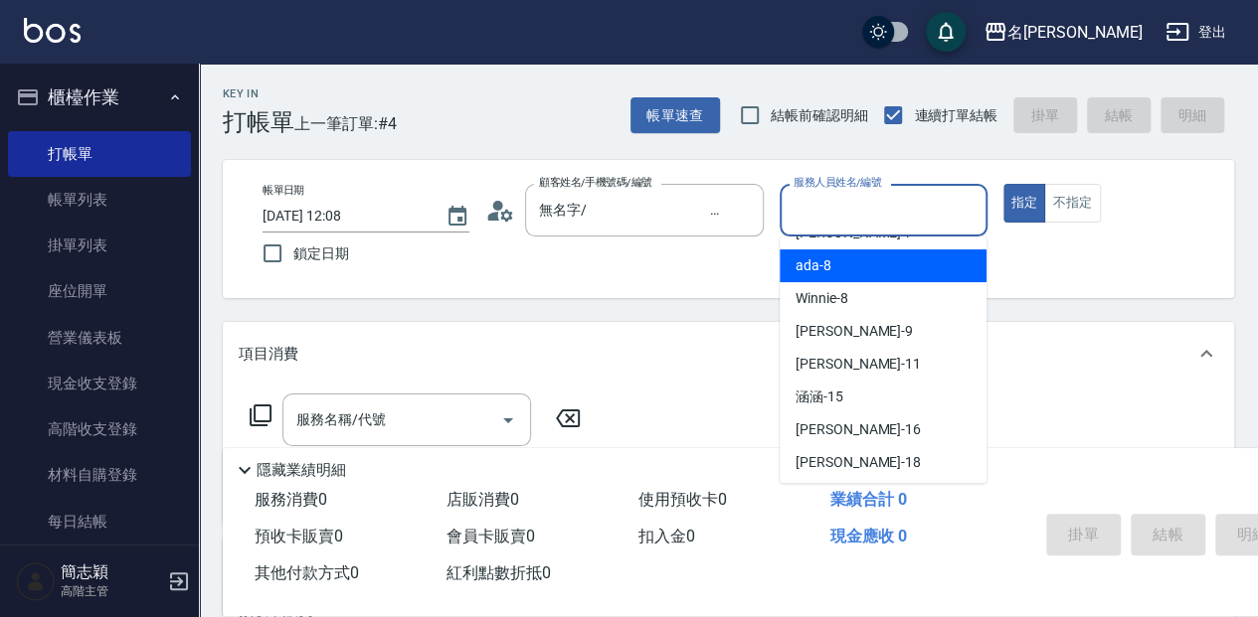
scroll to position [199, 0]
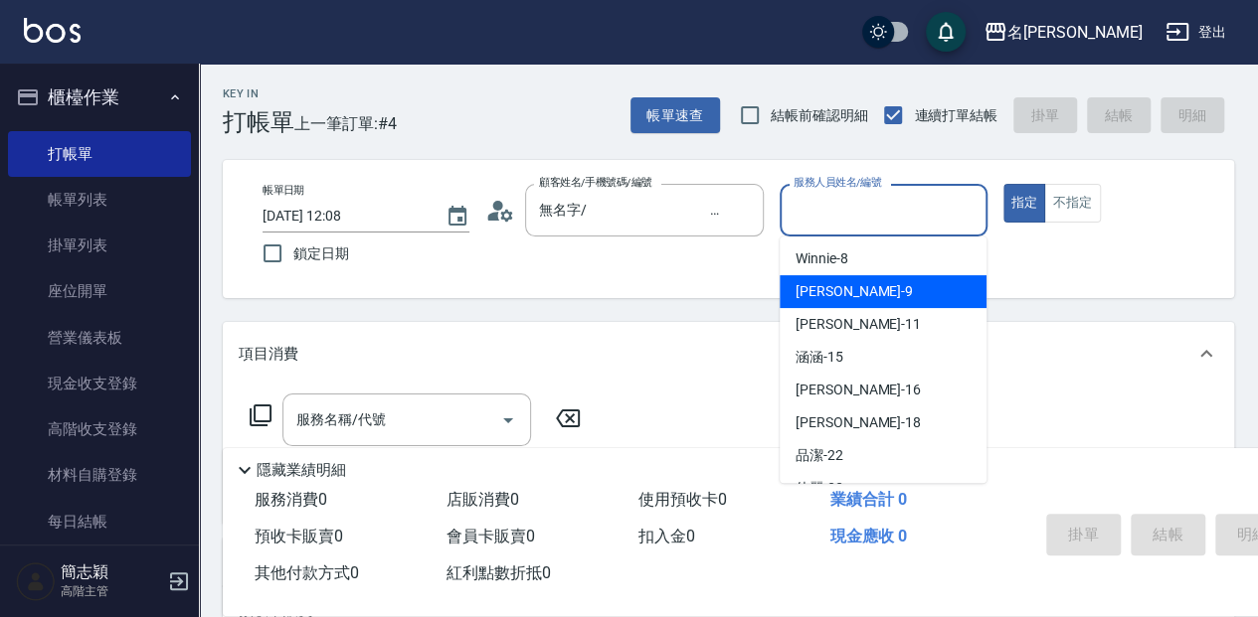
drag, startPoint x: 895, startPoint y: 283, endPoint x: 908, endPoint y: 274, distance: 15.7
click at [895, 282] on div "[PERSON_NAME] -9" at bounding box center [882, 291] width 207 height 33
type input "[PERSON_NAME]-9"
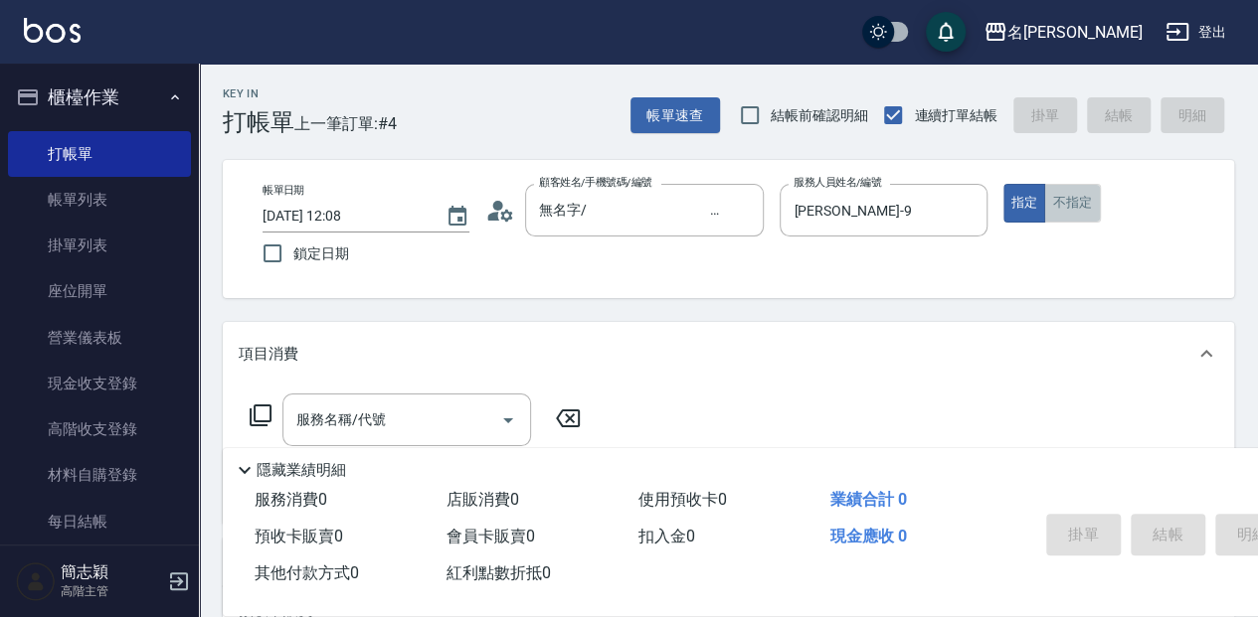
click at [1068, 197] on button "不指定" at bounding box center [1072, 203] width 56 height 39
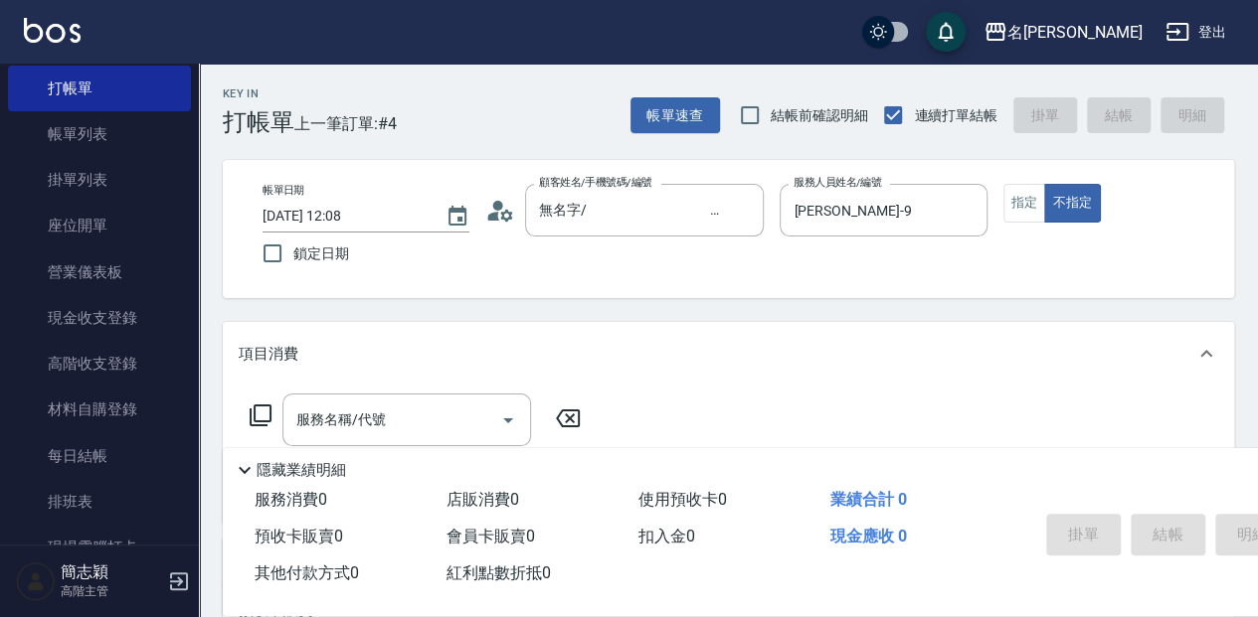
scroll to position [66, 0]
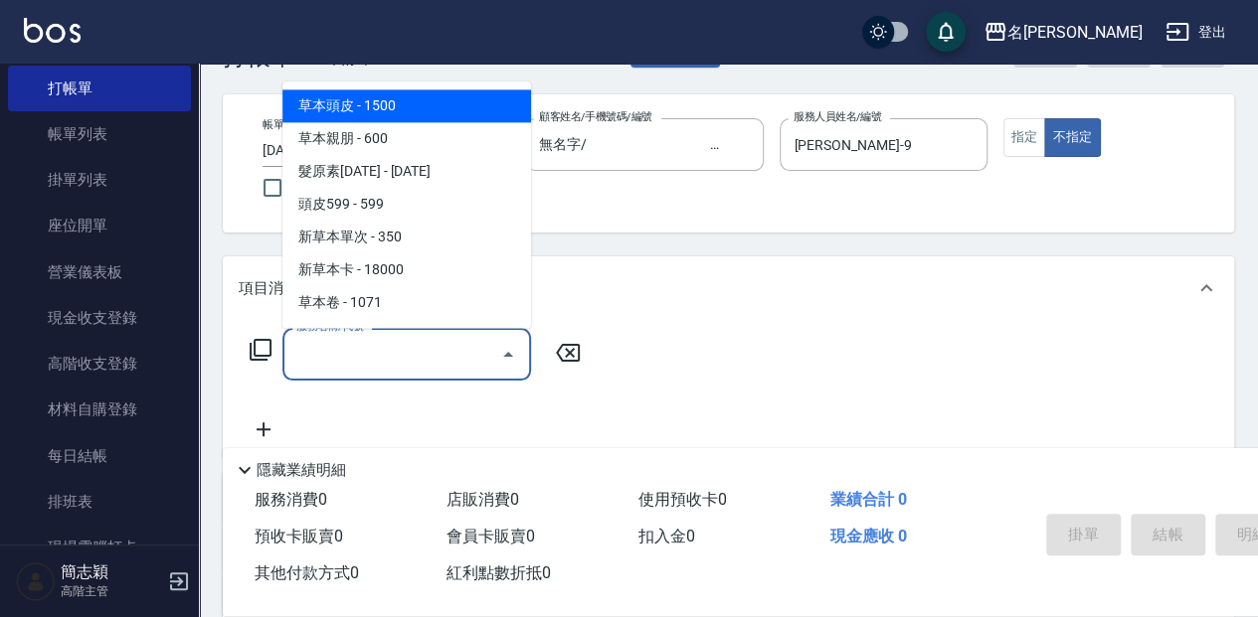
click at [348, 340] on input "服務名稱/代號" at bounding box center [391, 354] width 201 height 35
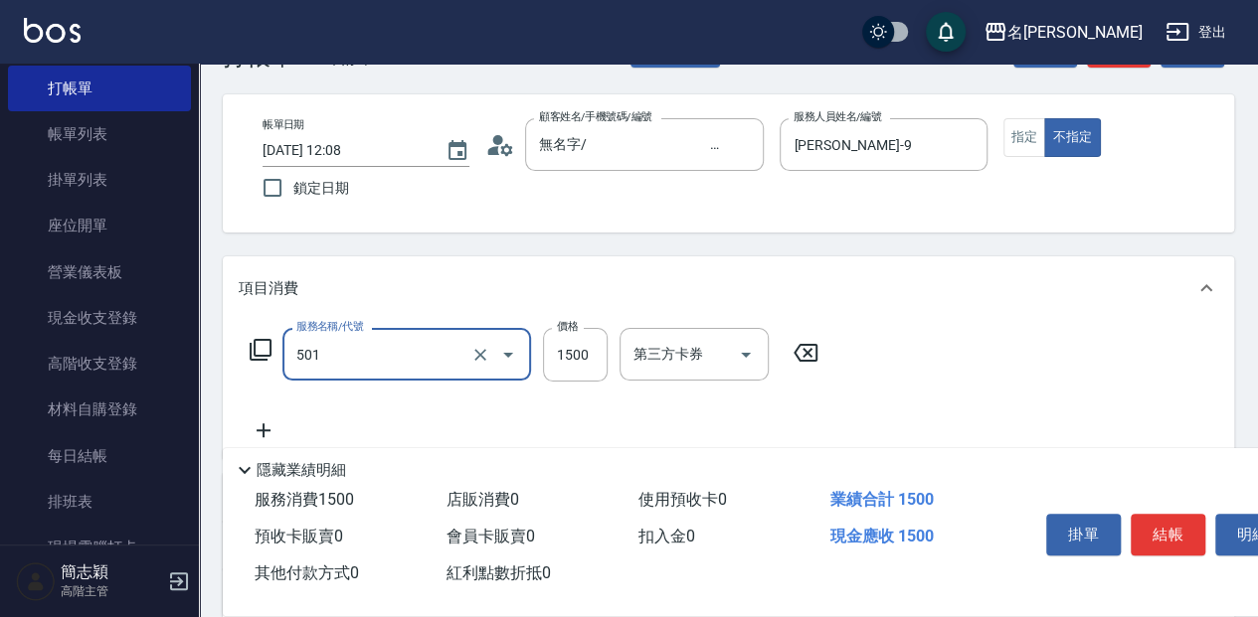
type input "染髮(1500](501)"
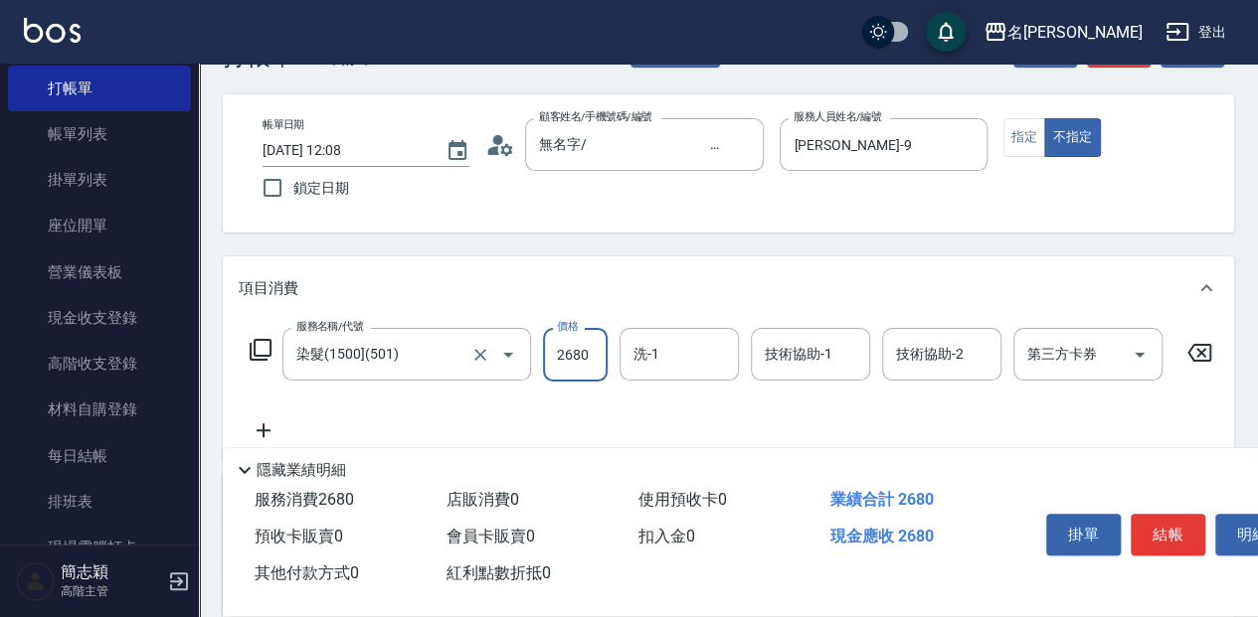
type input "2680"
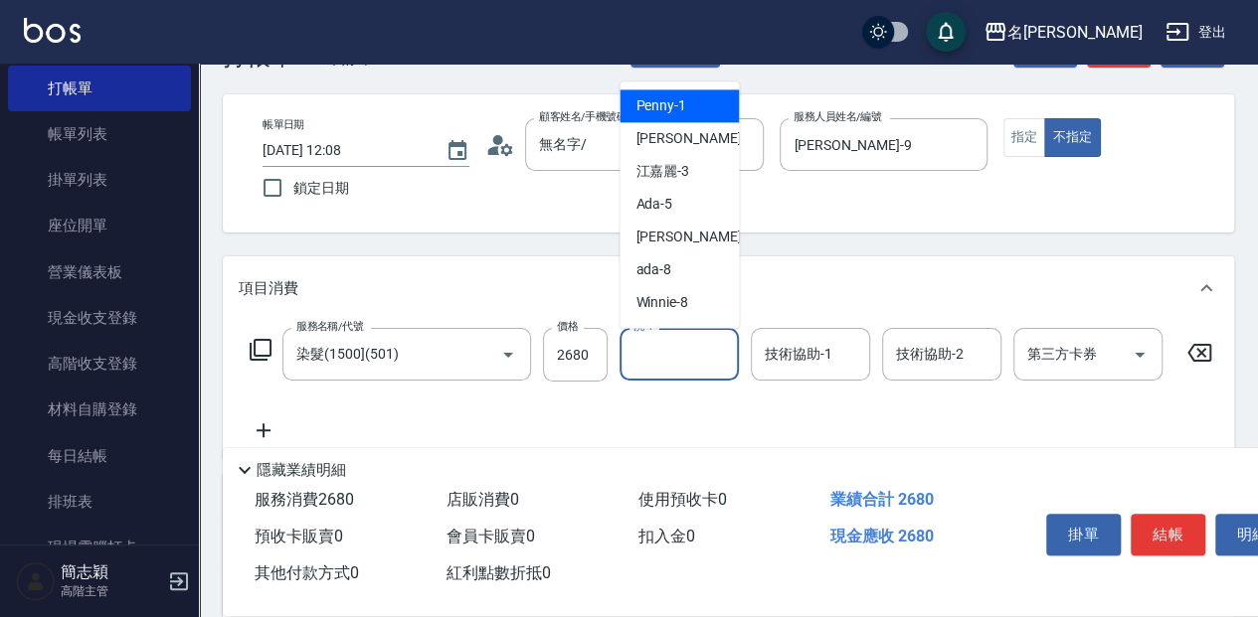
click at [678, 347] on input "洗-1" at bounding box center [678, 354] width 101 height 35
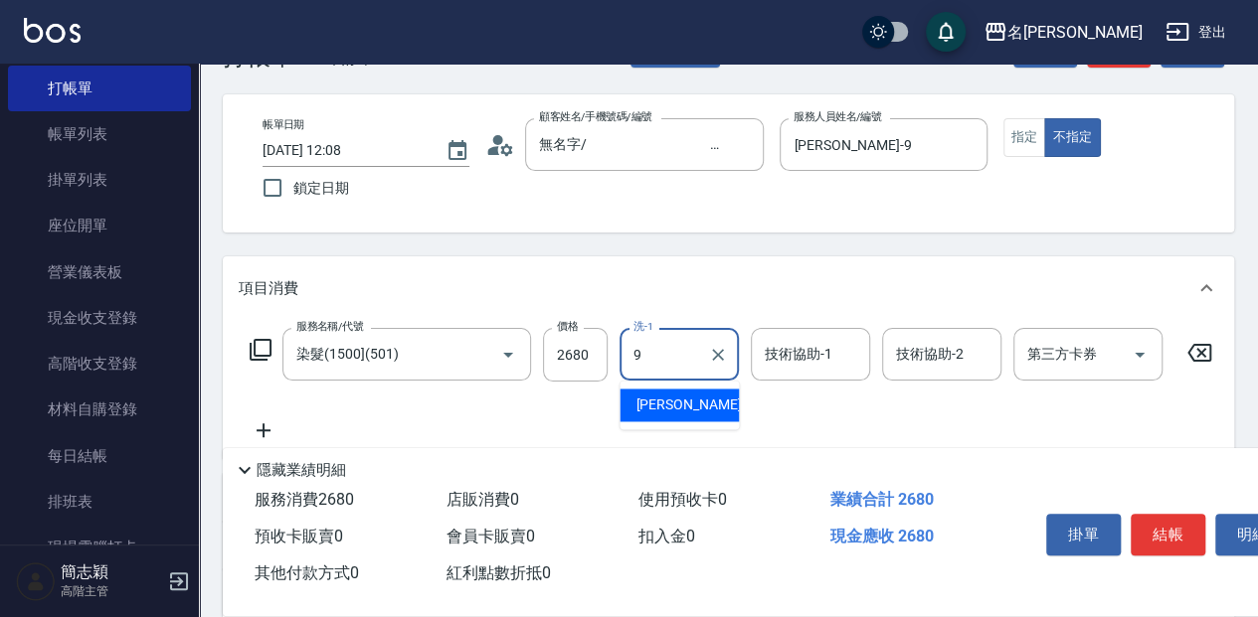
type input "[PERSON_NAME]-9"
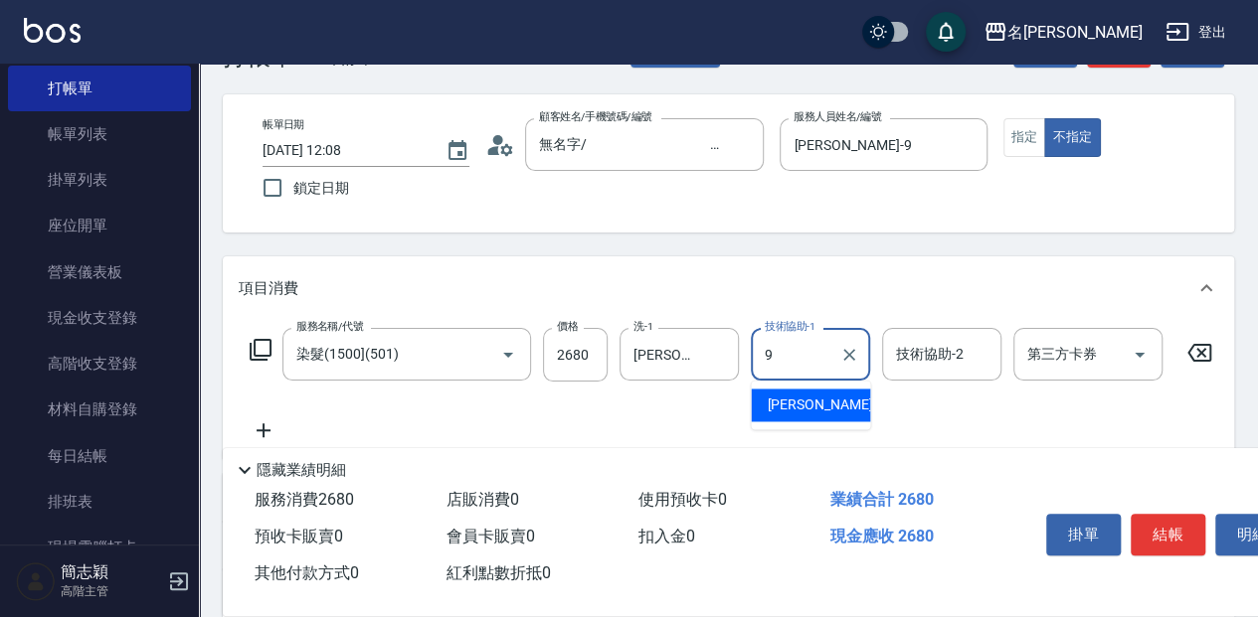
type input "[PERSON_NAME]-9"
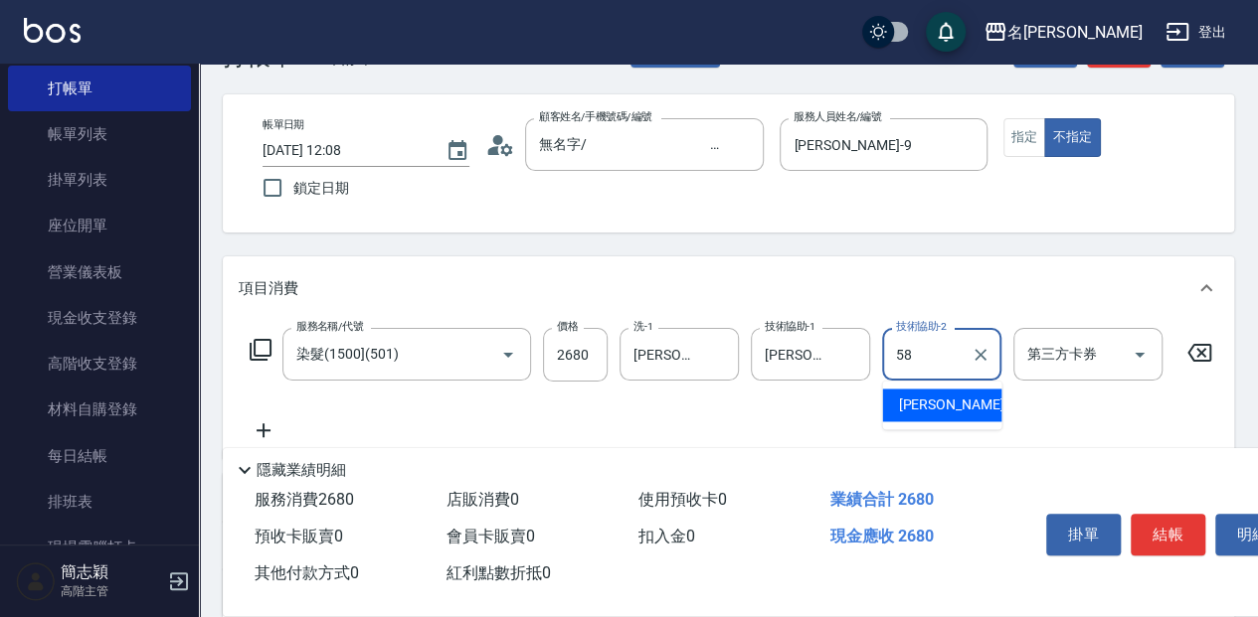
type input "[PERSON_NAME]-58"
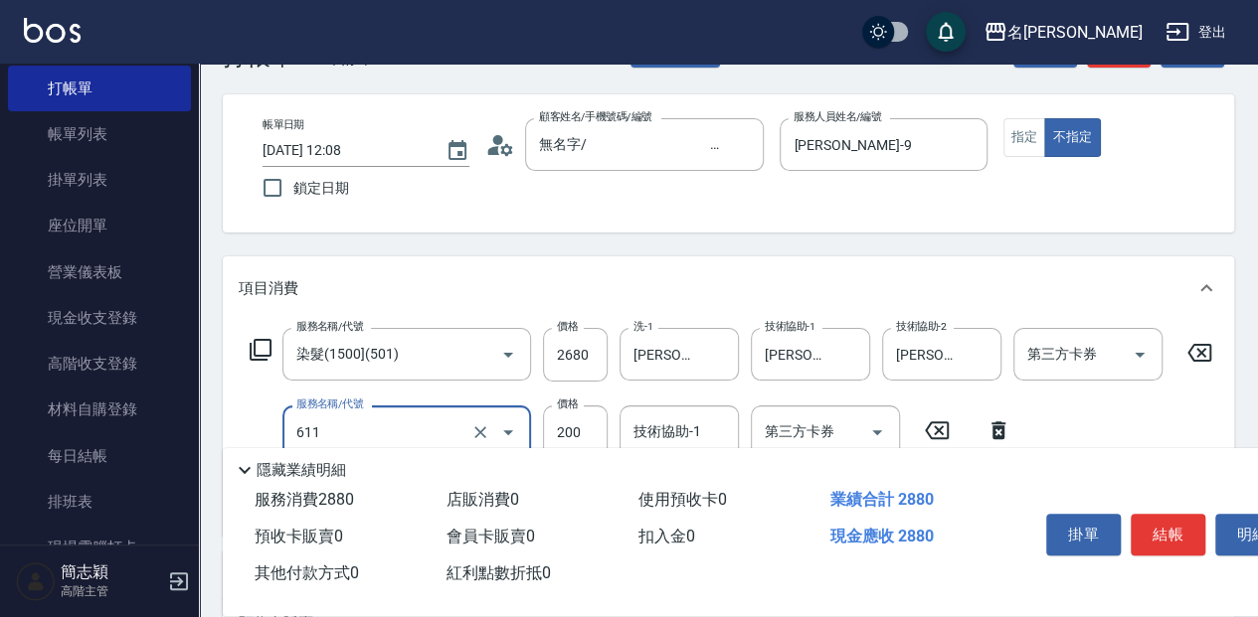
type input "染.頭皮隔離(611)"
type input "300"
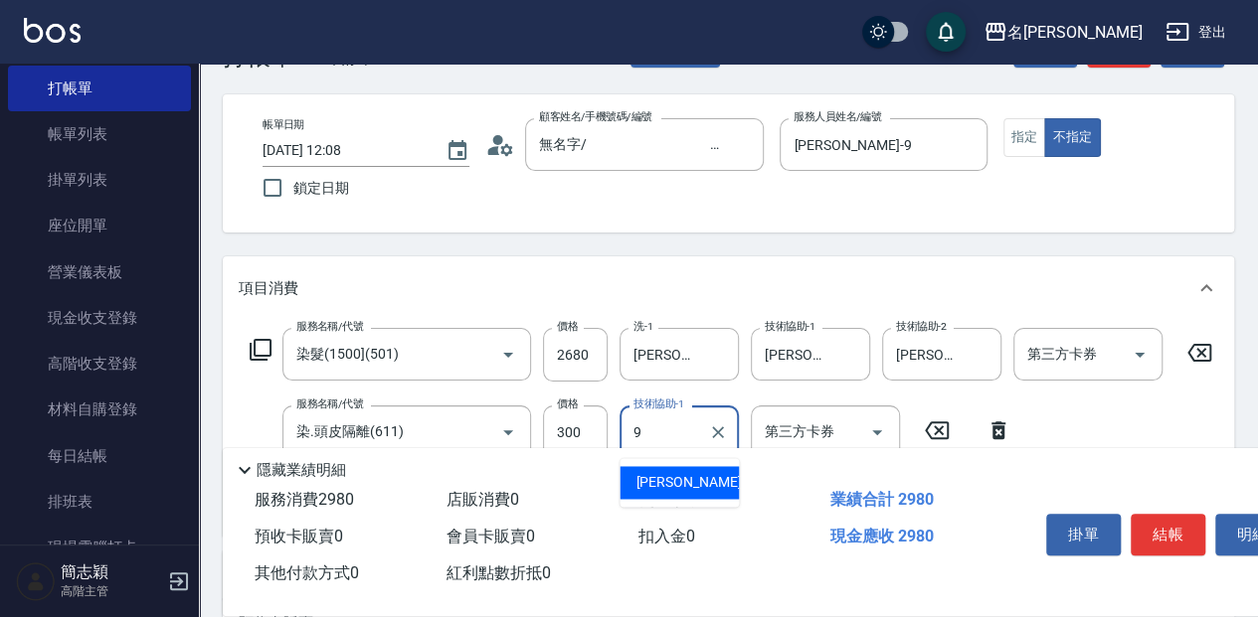
type input "[PERSON_NAME]-9"
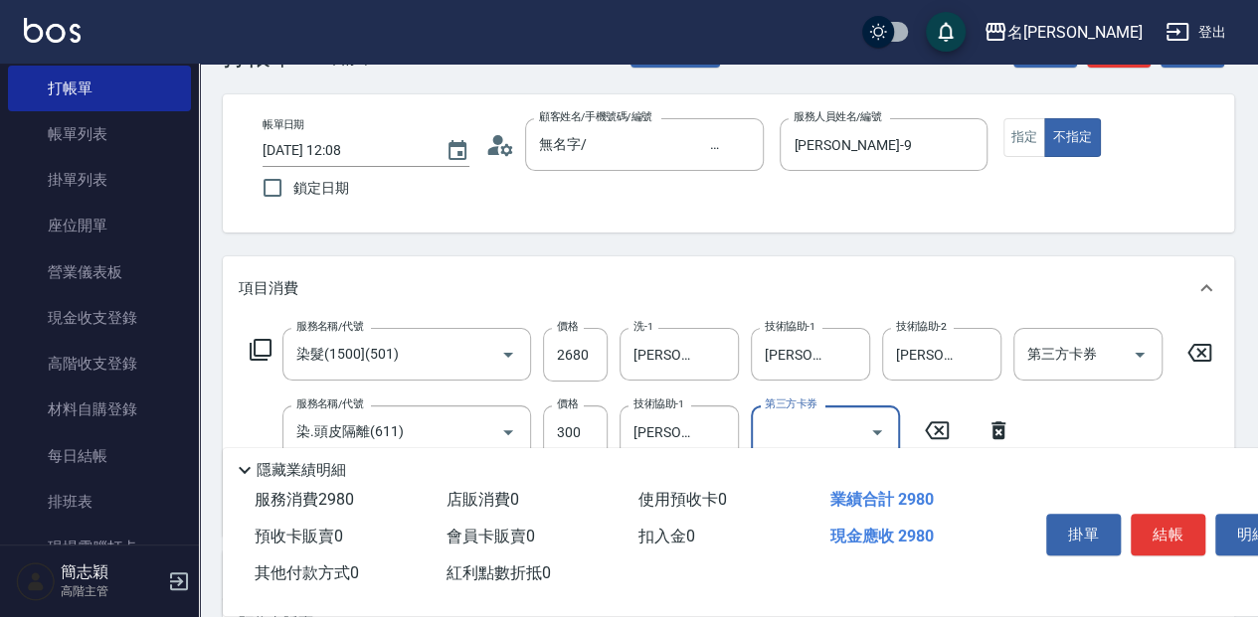
click at [1154, 524] on button "結帳" at bounding box center [1167, 535] width 75 height 42
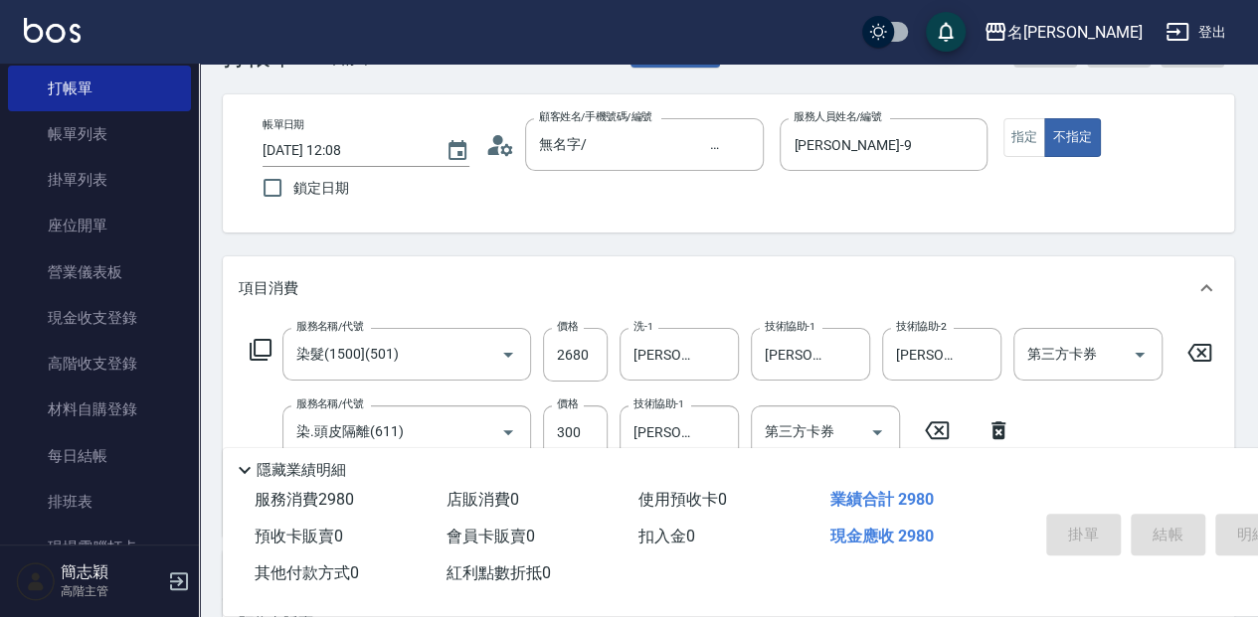
type input "[DATE] 12:09"
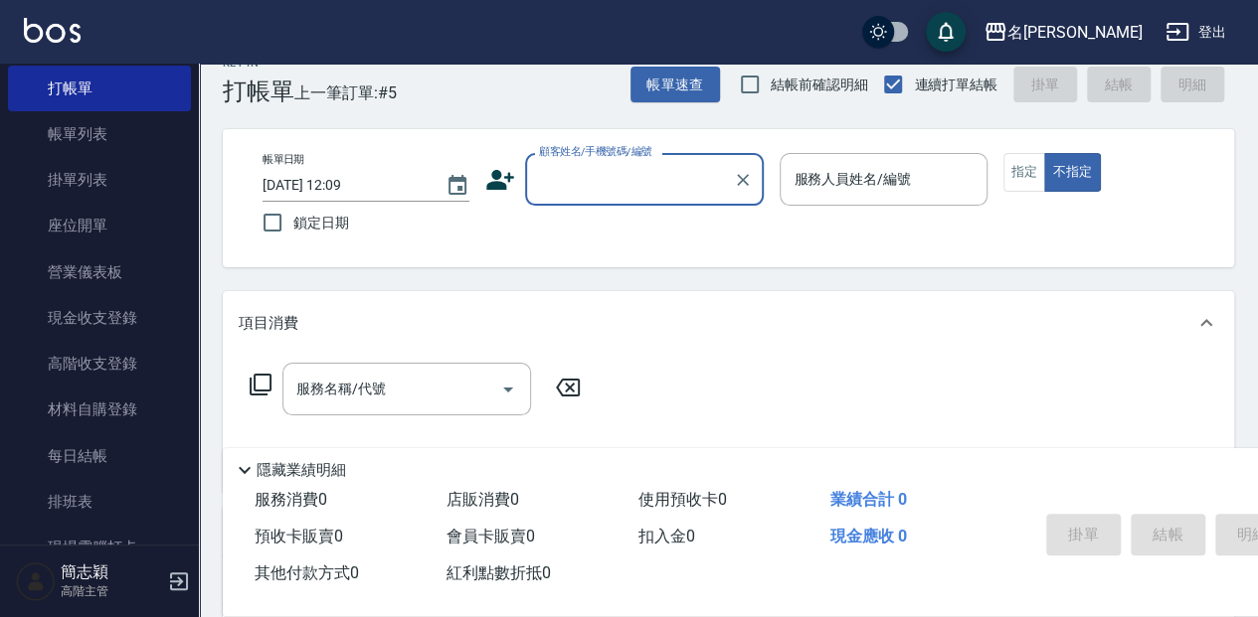
scroll to position [0, 0]
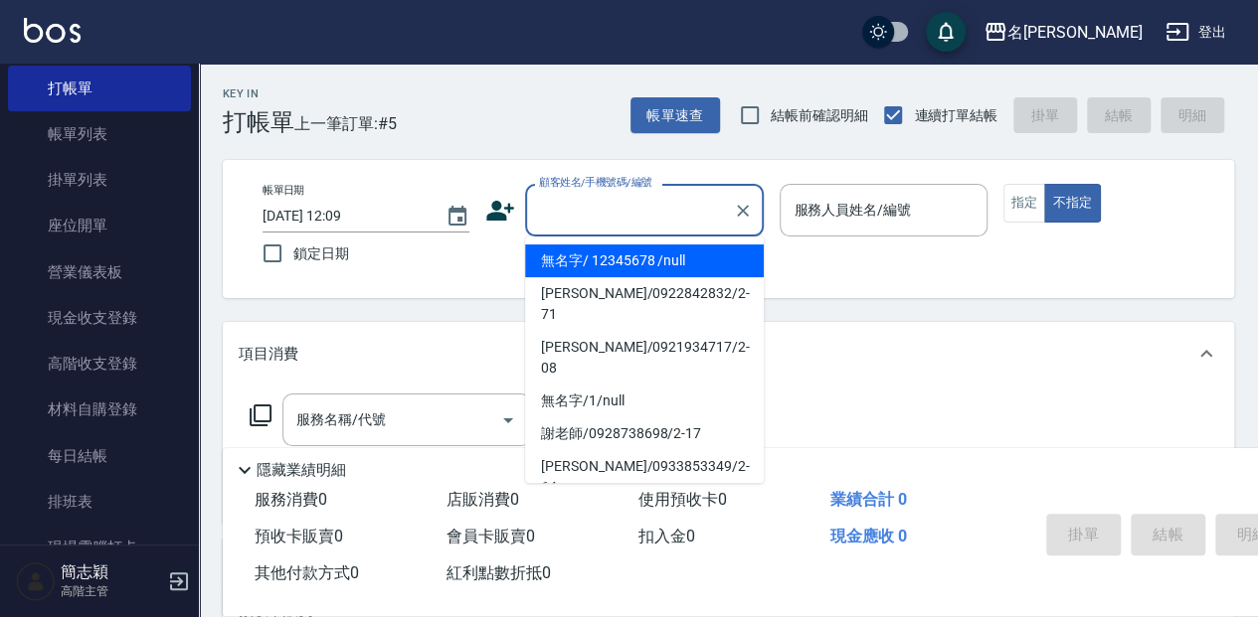
click at [618, 213] on input "顧客姓名/手機號碼/編號" at bounding box center [629, 210] width 191 height 35
click at [610, 255] on li "無名字/ 12345678 /null" at bounding box center [644, 261] width 239 height 33
type input "無名字/ 12345678 /null"
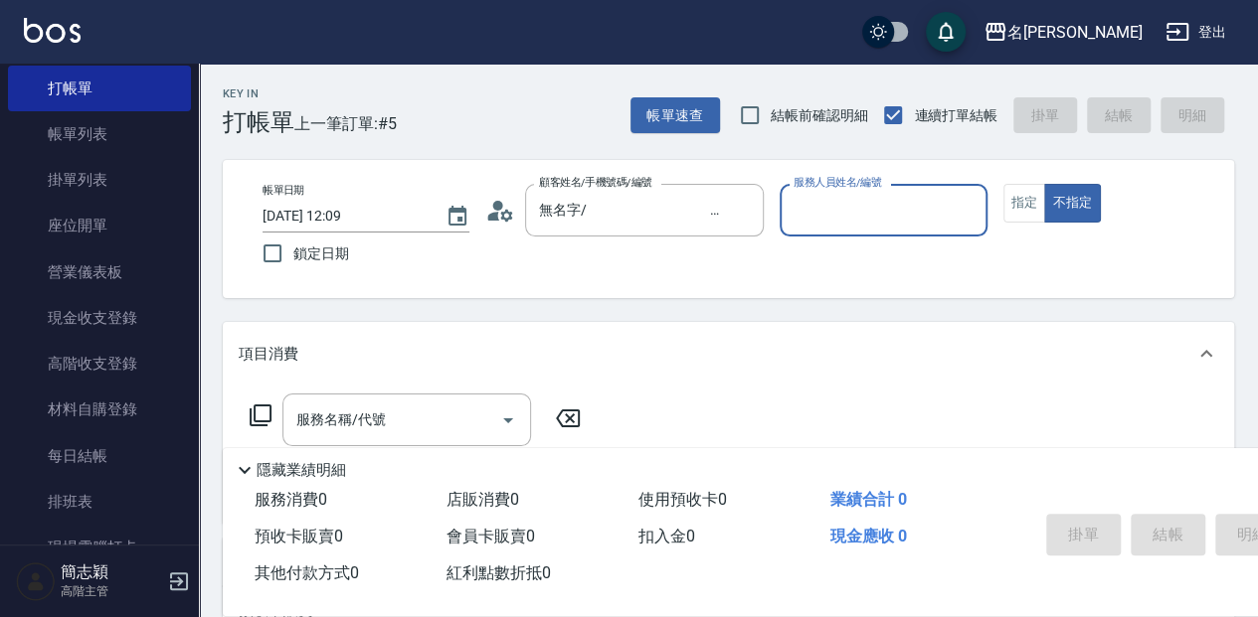
click at [798, 202] on div "服務人員姓名/編號 服務人員姓名/編號" at bounding box center [882, 210] width 207 height 53
click at [817, 221] on input "服務人員姓名/編號" at bounding box center [882, 210] width 189 height 35
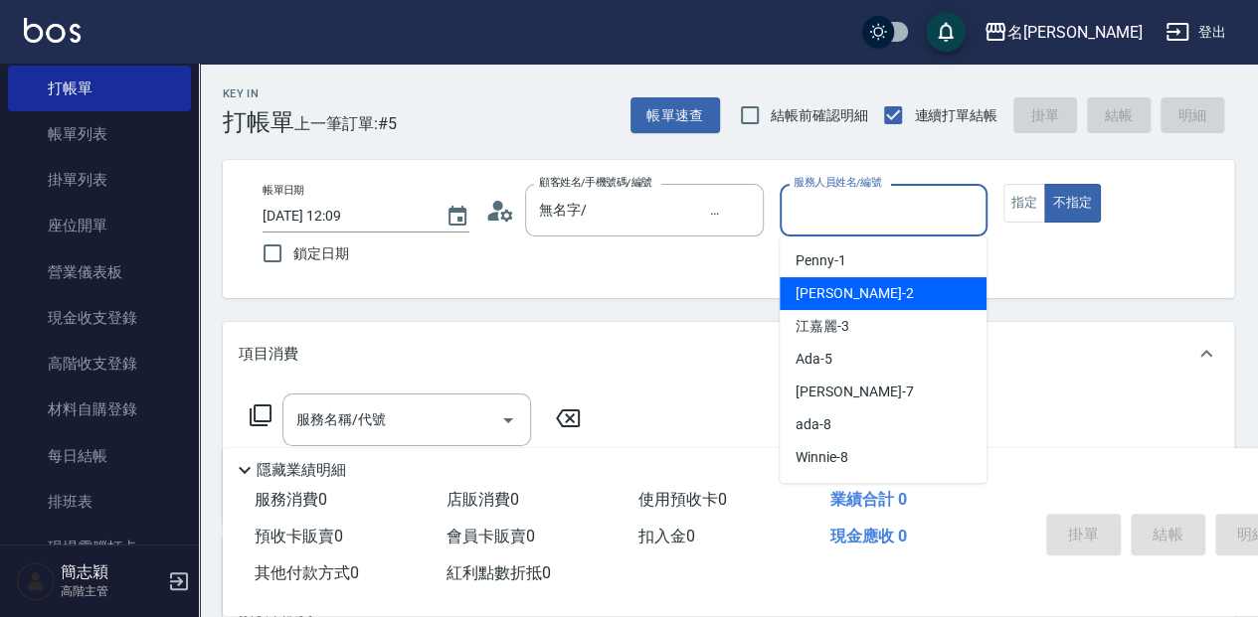
click at [789, 289] on div "[PERSON_NAME] -2" at bounding box center [882, 293] width 207 height 33
type input "[PERSON_NAME]-2"
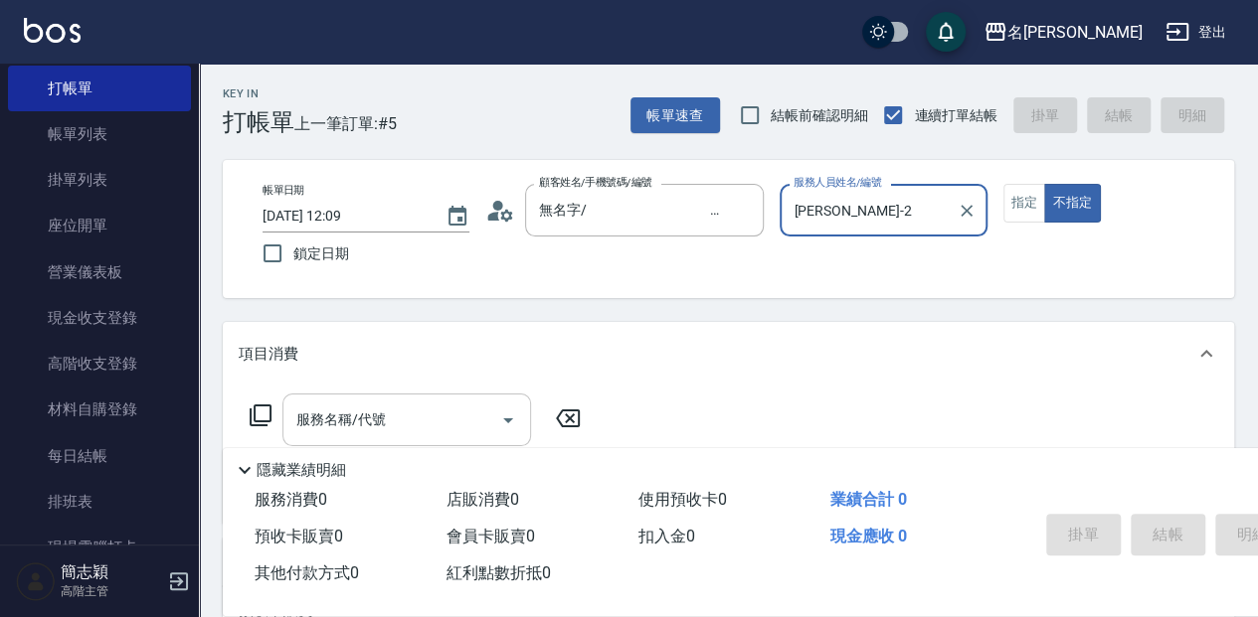
click at [344, 412] on div "服務名稱/代號 服務名稱/代號" at bounding box center [406, 420] width 249 height 53
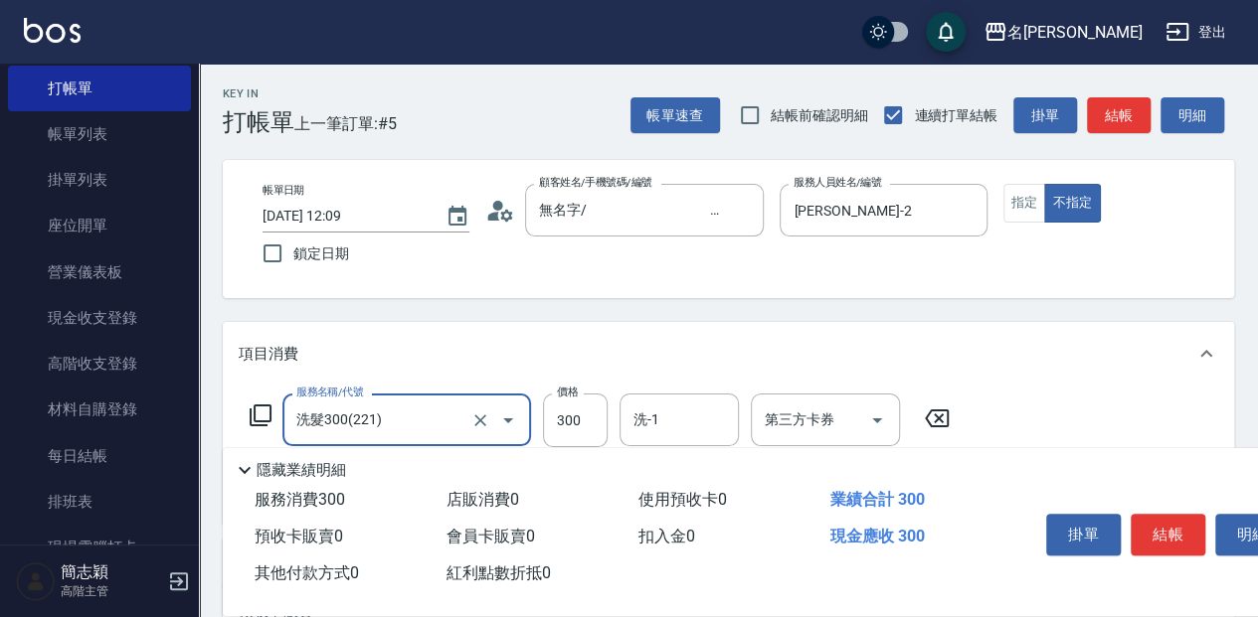
type input "洗髮300(221)"
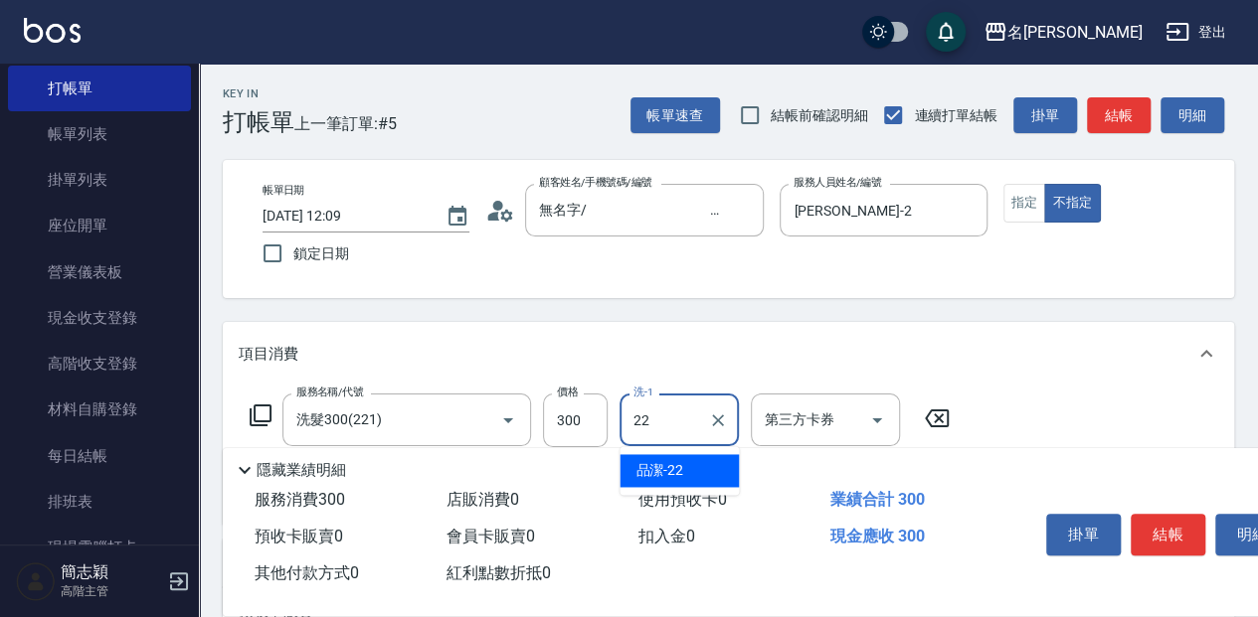
type input "品潔-22"
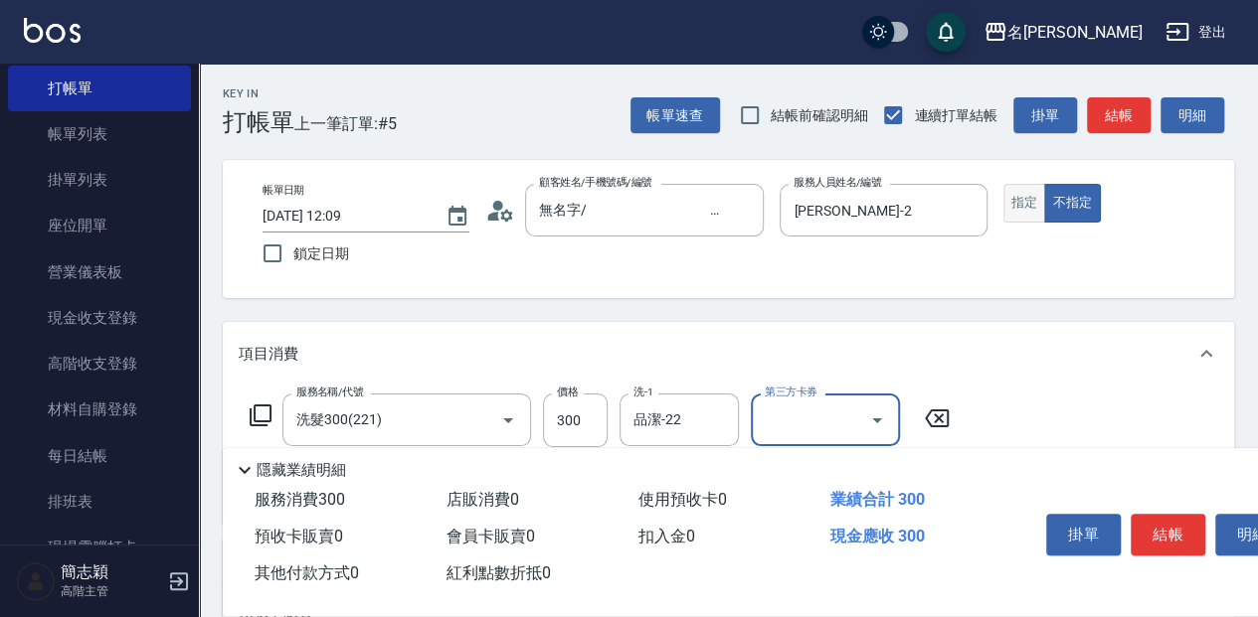
click at [1010, 202] on button "指定" at bounding box center [1024, 203] width 43 height 39
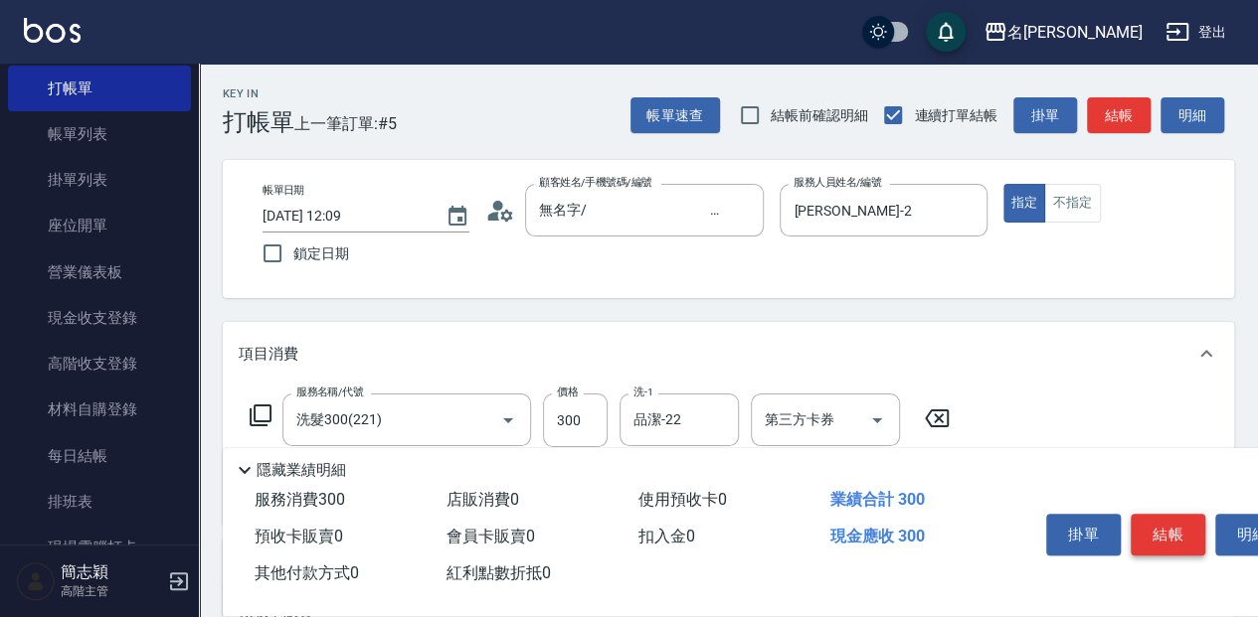
click at [1161, 524] on button "結帳" at bounding box center [1167, 535] width 75 height 42
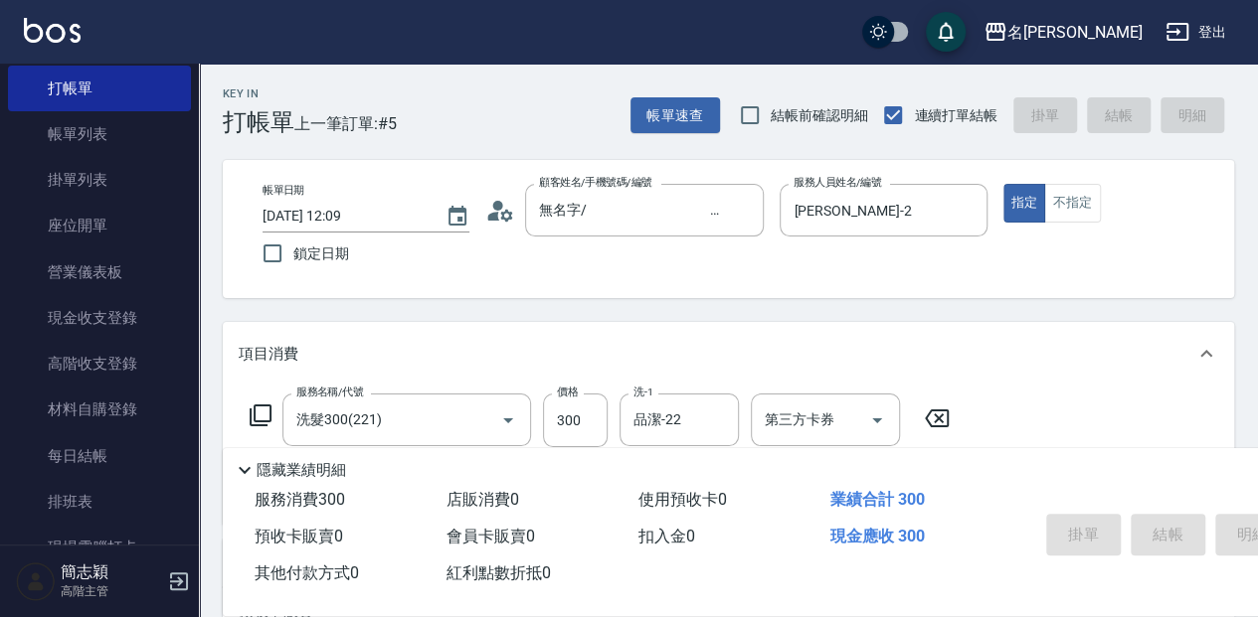
type input "[DATE] 12:25"
